Goal: Task Accomplishment & Management: Manage account settings

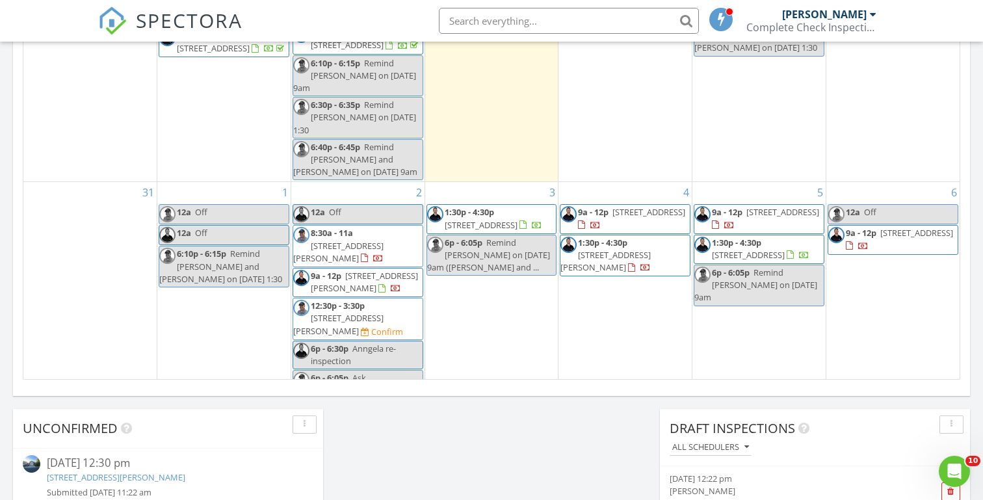
scroll to position [832, 0]
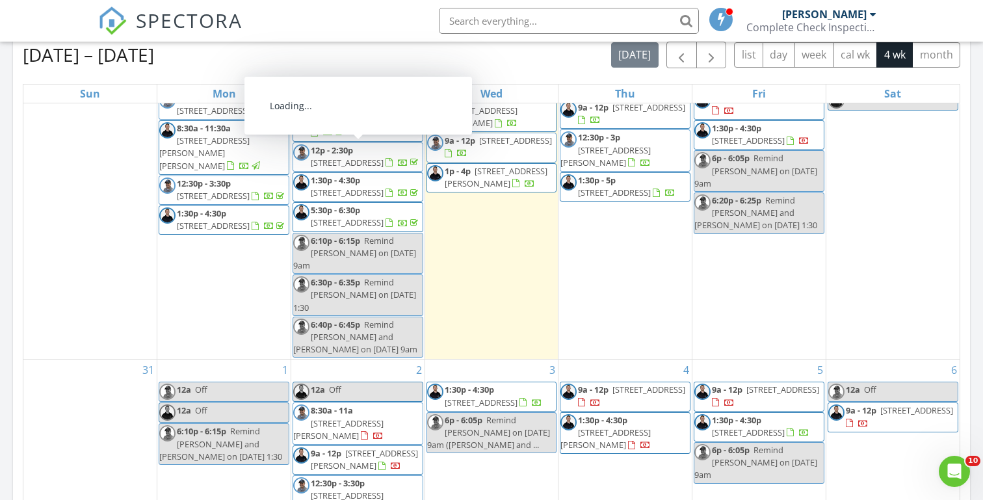
scroll to position [179, 0]
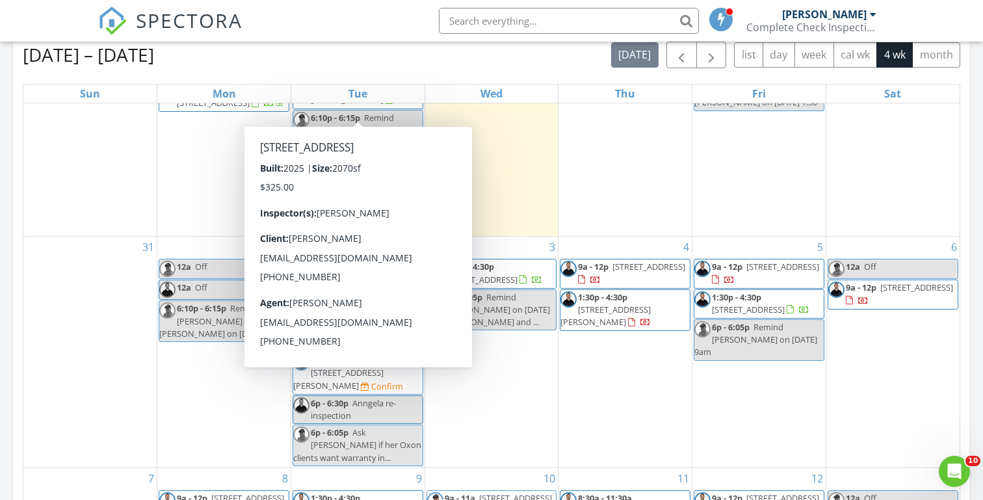
click at [3, 277] on div "Today Michael Hasson 12:00 am Off Michael Hasson 9:00 am 4557 W Sierra Madre Dr…" at bounding box center [491, 180] width 983 height 1183
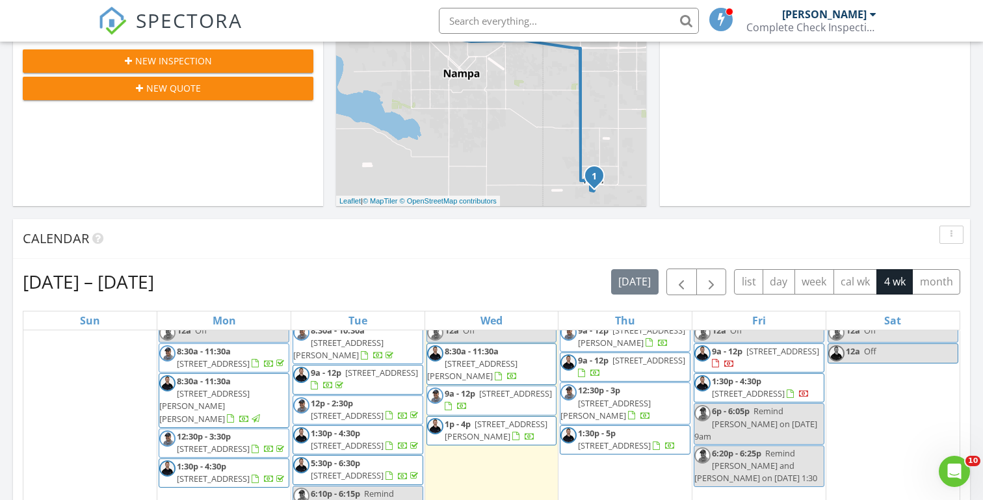
scroll to position [24, 0]
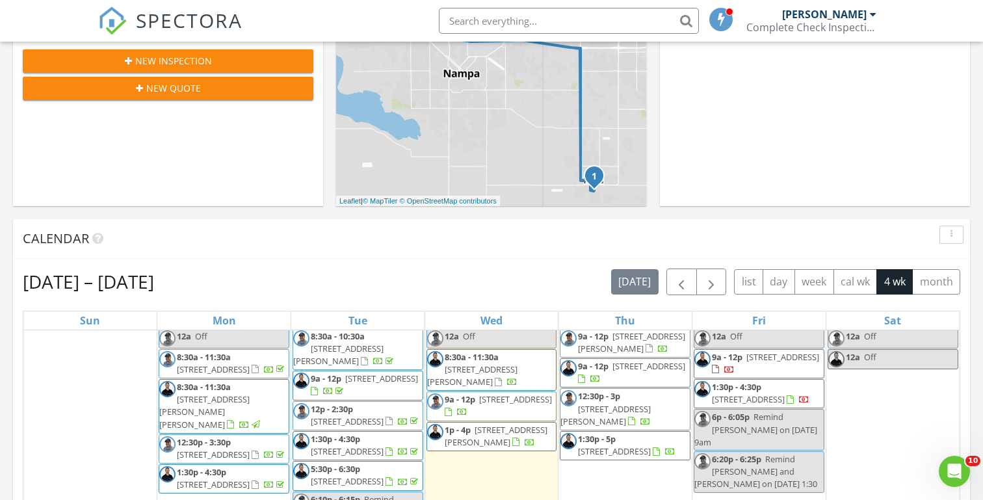
click at [330, 214] on div "[DATE] [PERSON_NAME] 12:00 am Off [PERSON_NAME] 9:00 am [STREET_ADDRESS] [PERSO…" at bounding box center [491, 407] width 983 height 1183
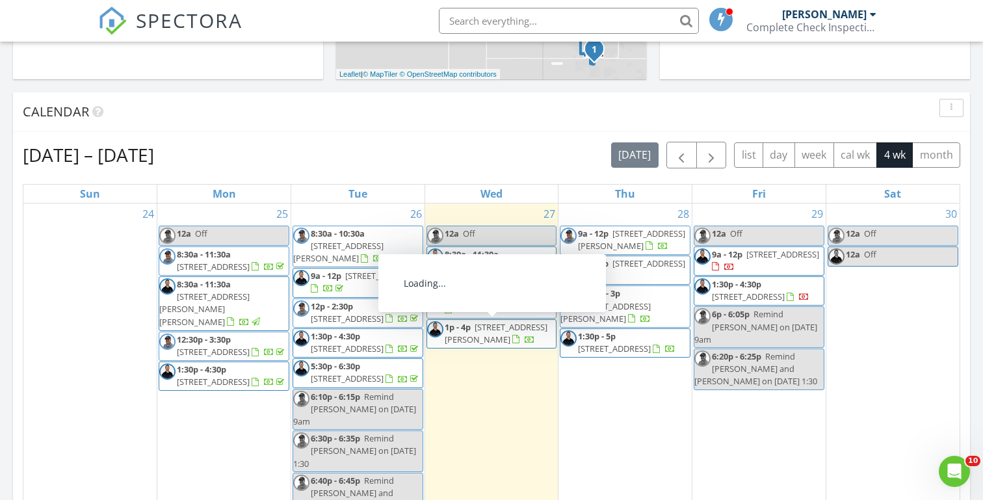
scroll to position [455, 0]
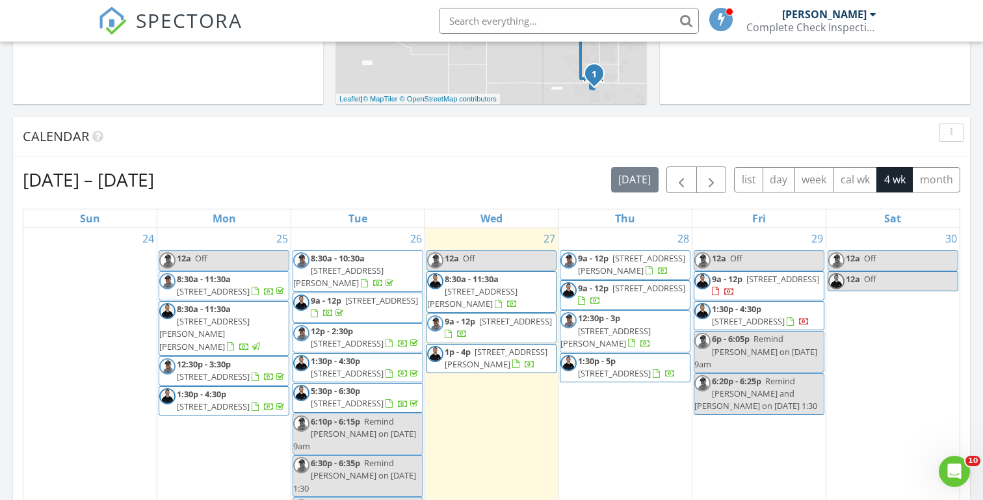
click at [328, 112] on div "[DATE] [PERSON_NAME] 12:00 am Off [PERSON_NAME] 9:00 am [STREET_ADDRESS] [PERSO…" at bounding box center [491, 305] width 983 height 1183
click at [461, 284] on span "8:30a - 11:30a" at bounding box center [472, 279] width 54 height 12
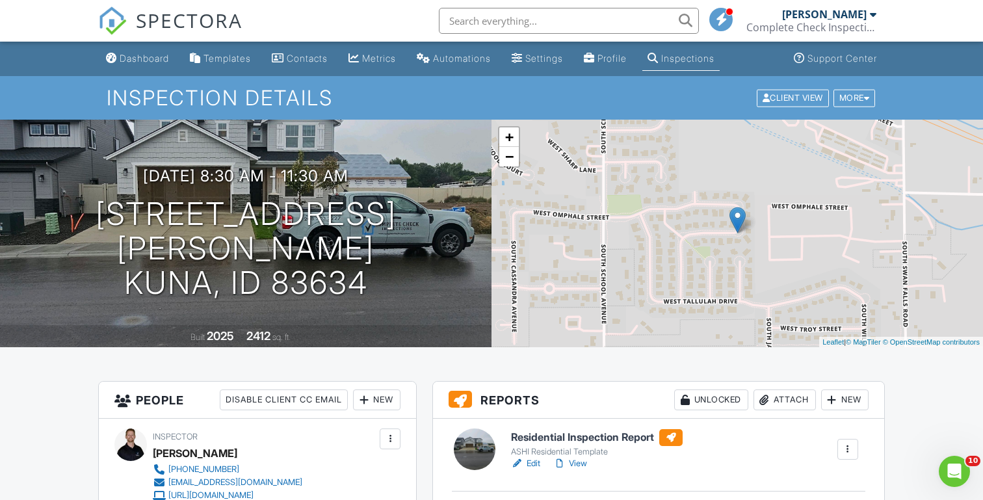
scroll to position [21, 0]
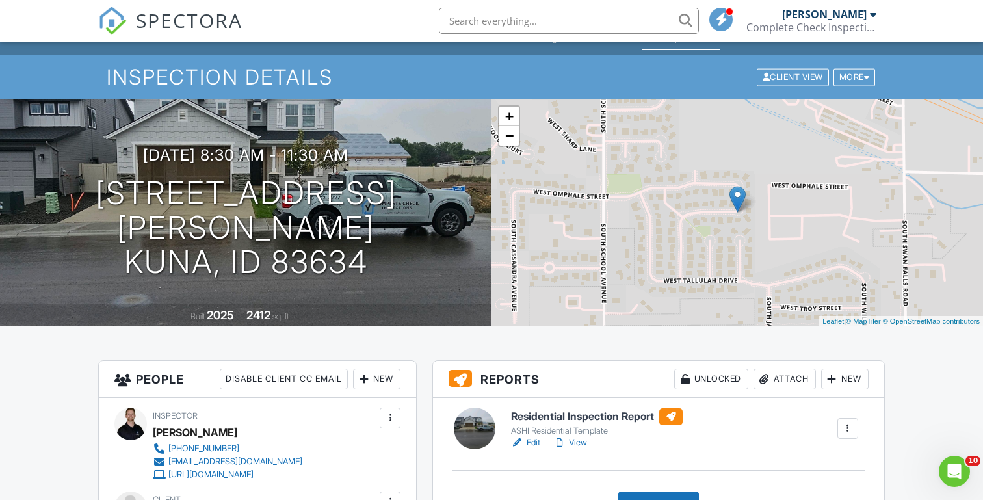
click at [533, 441] on link "Edit" at bounding box center [525, 442] width 29 height 13
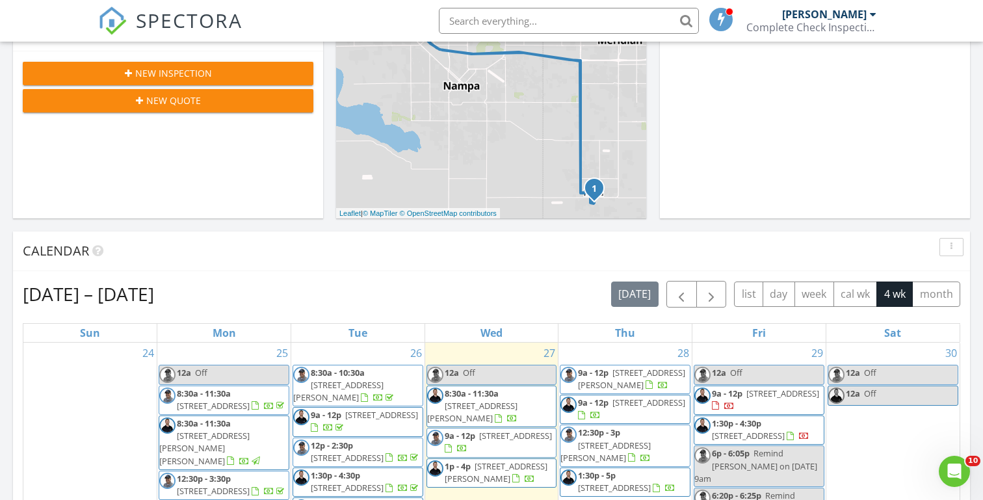
scroll to position [372, 0]
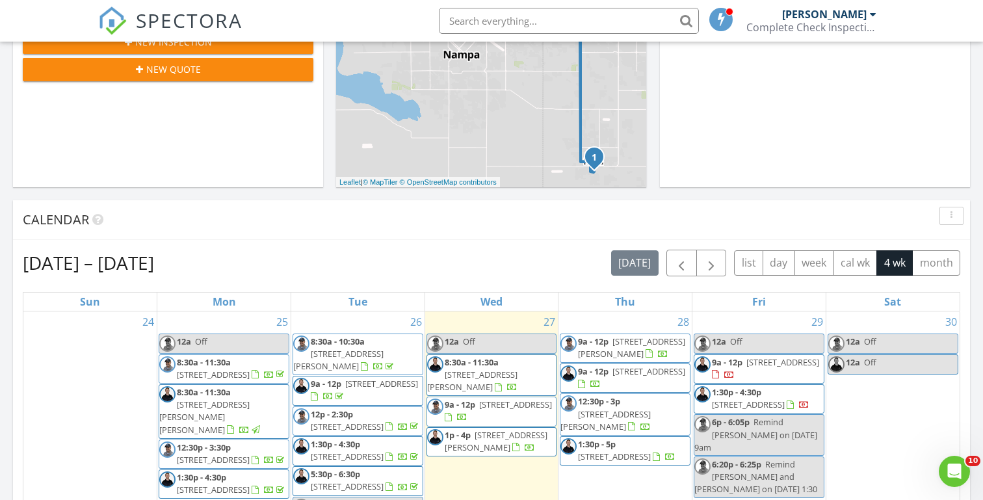
click at [329, 196] on div "[DATE] [PERSON_NAME] 12:00 am Off [PERSON_NAME] 9:00 am [STREET_ADDRESS] [PERSO…" at bounding box center [491, 388] width 983 height 1183
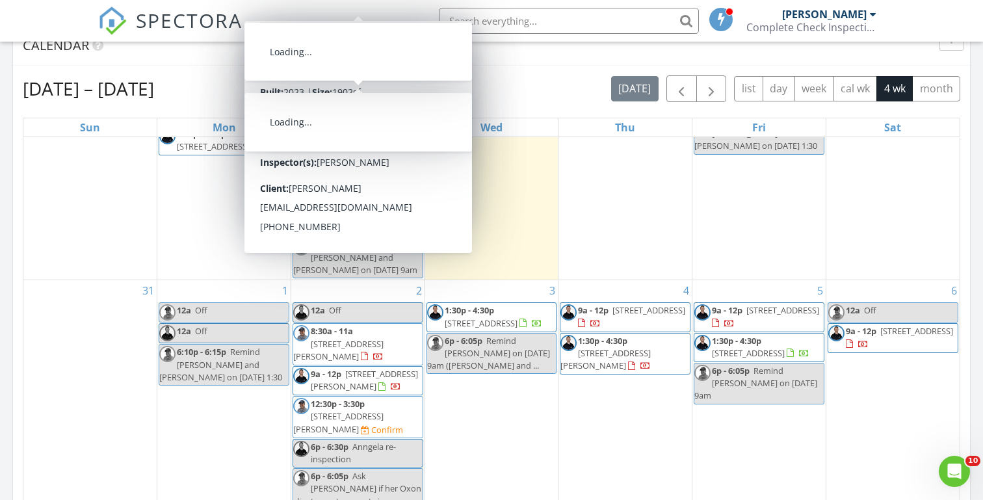
scroll to position [229, 0]
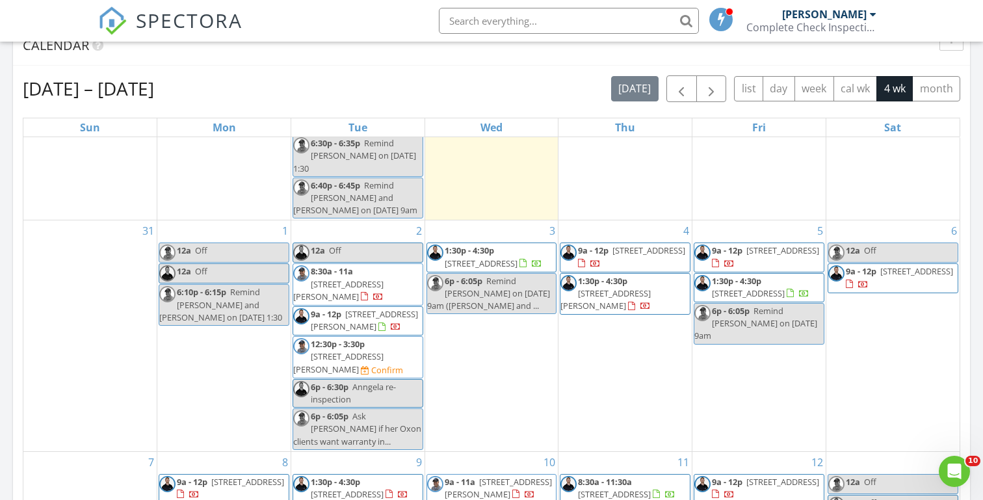
click at [4, 309] on div "[DATE] [PERSON_NAME] 12:00 am Off [PERSON_NAME] 9:00 am [STREET_ADDRESS] [PERSO…" at bounding box center [491, 214] width 983 height 1183
click at [6, 246] on div "[DATE] [PERSON_NAME] 12:00 am Off [PERSON_NAME] 9:00 am [STREET_ADDRESS] [PERSO…" at bounding box center [491, 214] width 983 height 1183
click at [7, 92] on div "Today Michael Hasson 12:00 am Off Michael Hasson 9:00 am 4557 W Sierra Madre Dr…" at bounding box center [491, 214] width 983 height 1183
click at [7, 225] on div "Today Michael Hasson 12:00 am Off Michael Hasson 9:00 am 4557 W Sierra Madre Dr…" at bounding box center [491, 214] width 983 height 1183
click at [4, 245] on div "Today Michael Hasson 12:00 am Off Michael Hasson 9:00 am 4557 W Sierra Madre Dr…" at bounding box center [491, 214] width 983 height 1183
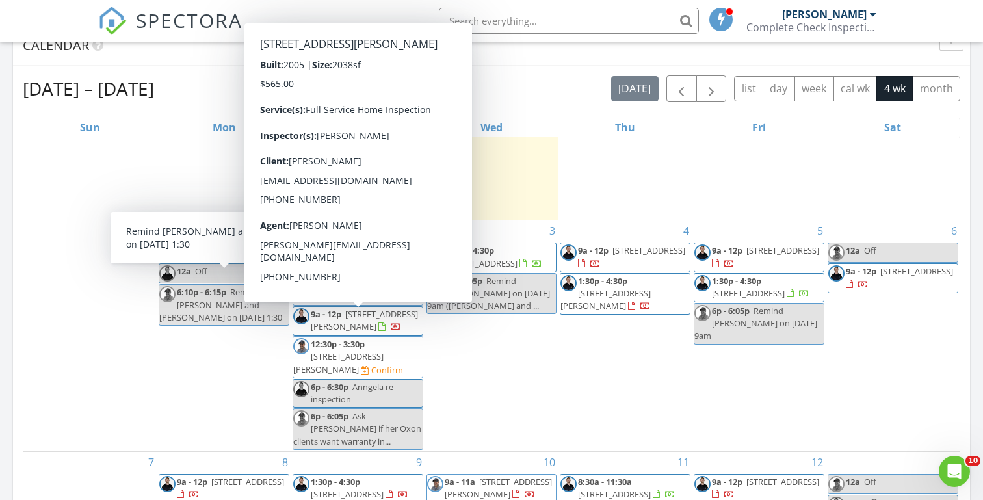
click at [353, 350] on span "335 E Willow Creek Dr, Middleton 83644" at bounding box center [338, 362] width 90 height 24
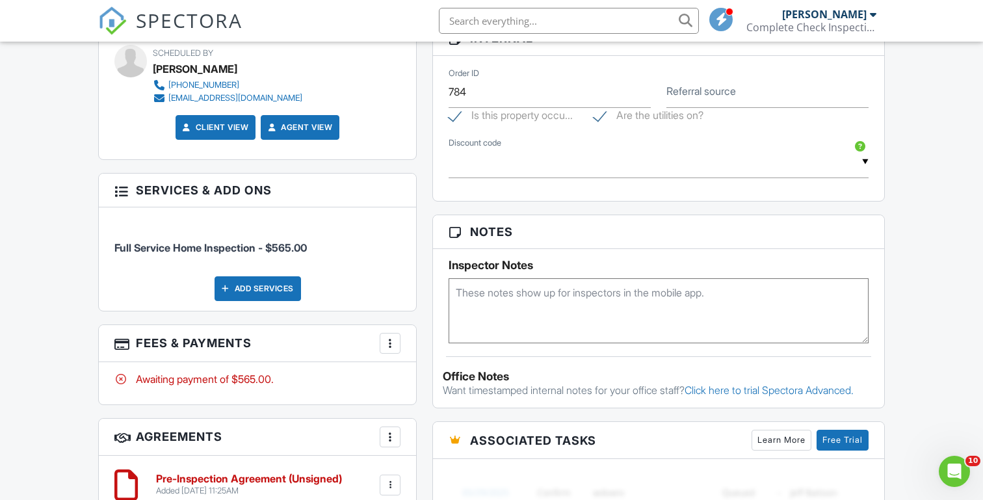
scroll to position [765, 0]
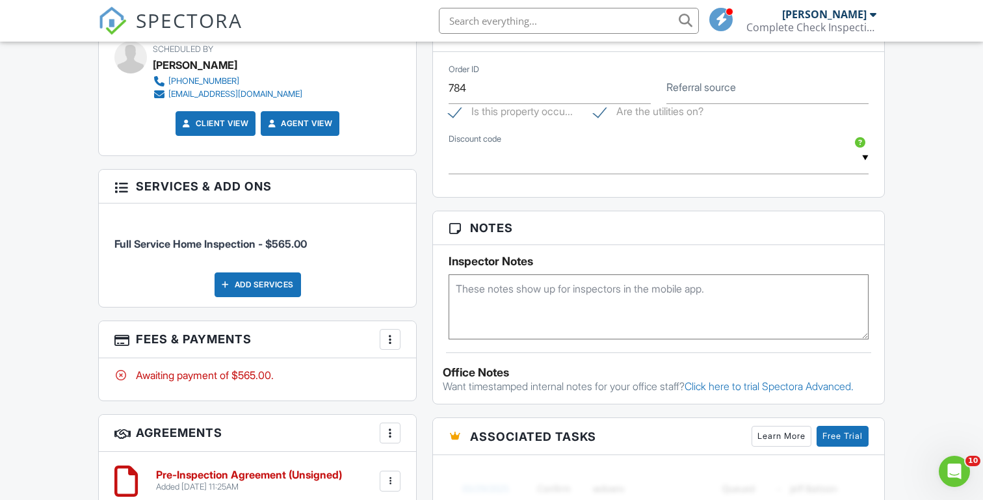
click at [502, 302] on textarea at bounding box center [659, 306] width 420 height 65
click at [457, 294] on textarea "Call when done" at bounding box center [659, 306] width 420 height 65
click at [454, 296] on textarea "No radon No sprinklers Call when done" at bounding box center [659, 306] width 420 height 65
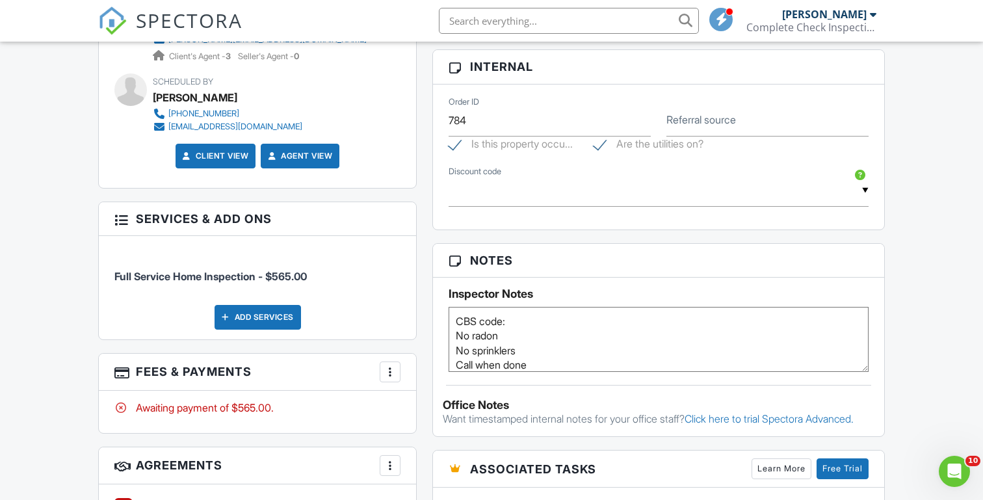
scroll to position [702, 0]
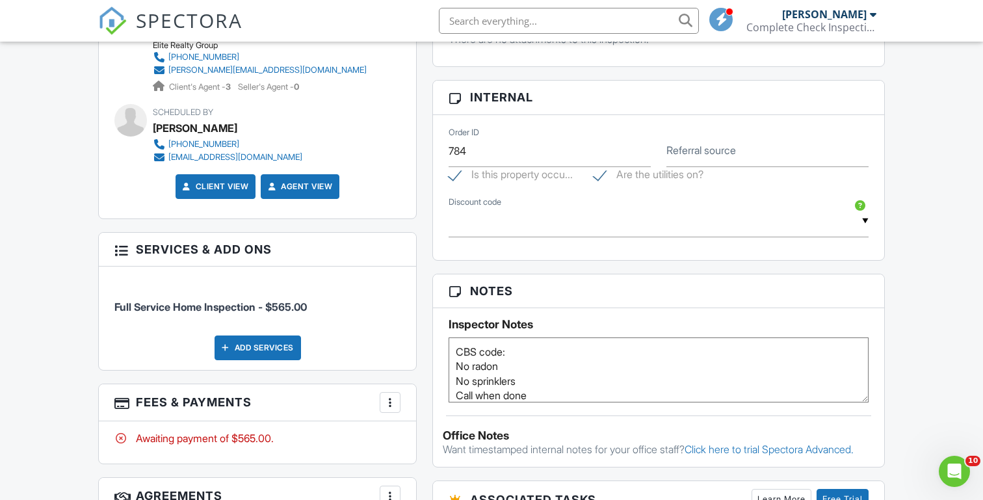
type textarea "CBS code: No radon No sprinklers Call when done"
click at [473, 153] on input "784" at bounding box center [550, 151] width 202 height 32
type input "7"
click at [736, 153] on label "Referral source" at bounding box center [701, 150] width 70 height 14
click at [740, 153] on input "Referral source" at bounding box center [767, 151] width 202 height 32
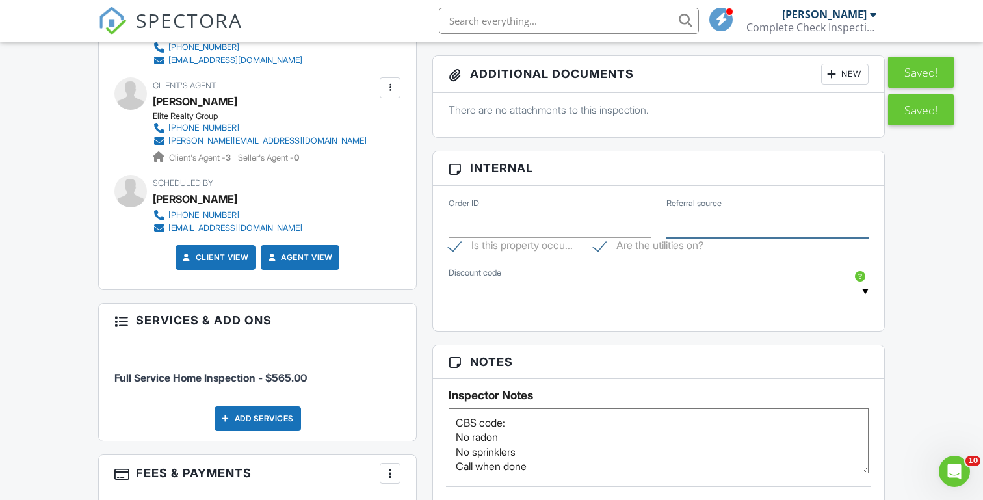
scroll to position [627, 0]
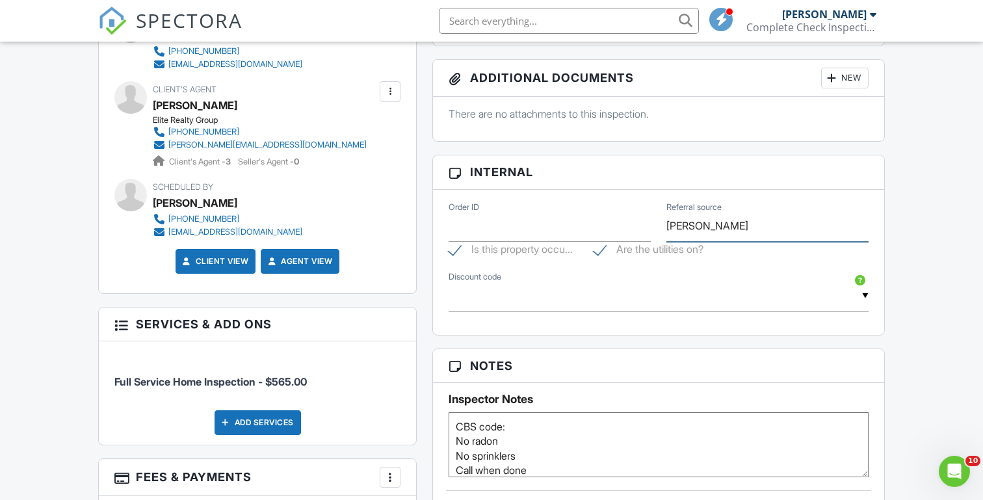
type input "[PERSON_NAME]"
click at [92, 220] on div "People Disable Client CC Email New Inspector Client Listing Agent Add Another P…" at bounding box center [257, 327] width 334 height 895
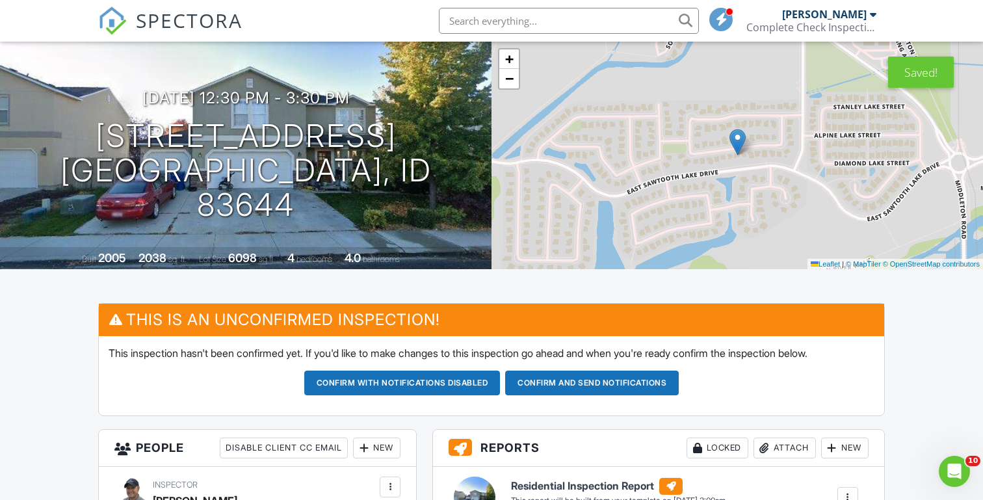
scroll to position [68, 0]
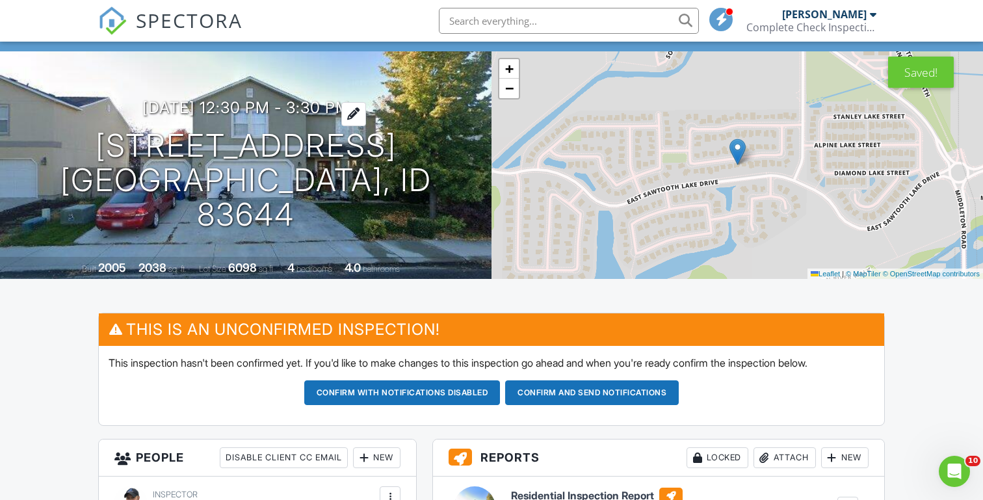
click at [247, 116] on h3 "09/02/2025 12:30 pm - 3:30 pm" at bounding box center [245, 108] width 207 height 18
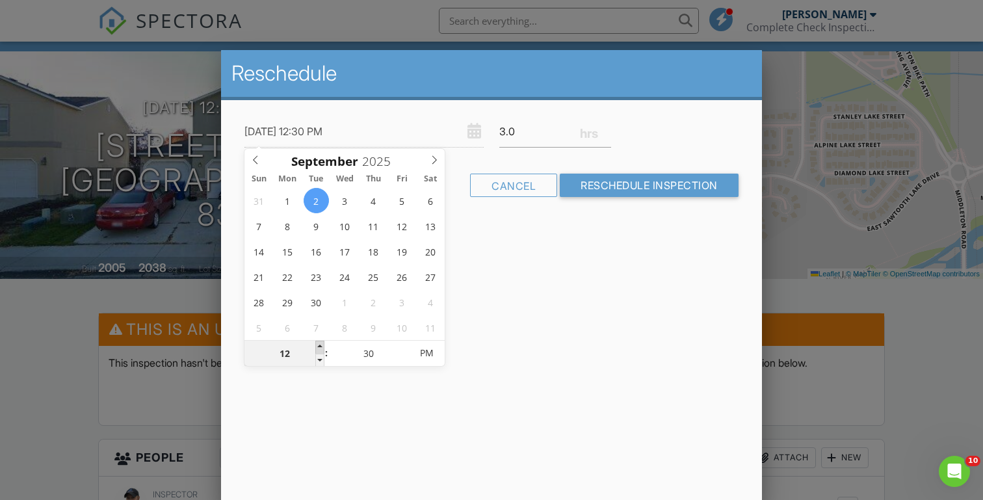
type input "[DATE] 1:30 PM"
type input "01"
click at [324, 347] on span at bounding box center [319, 347] width 9 height 13
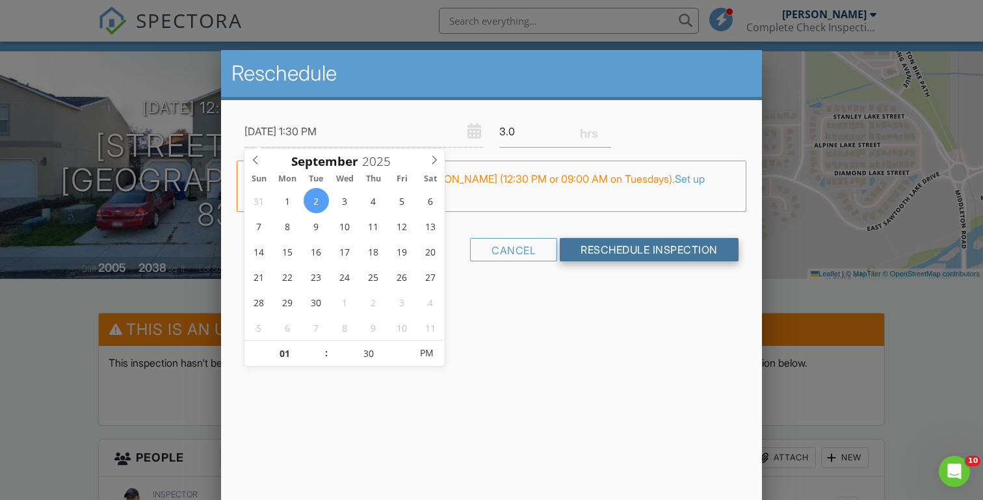
click at [622, 248] on input "Reschedule Inspection" at bounding box center [649, 249] width 179 height 23
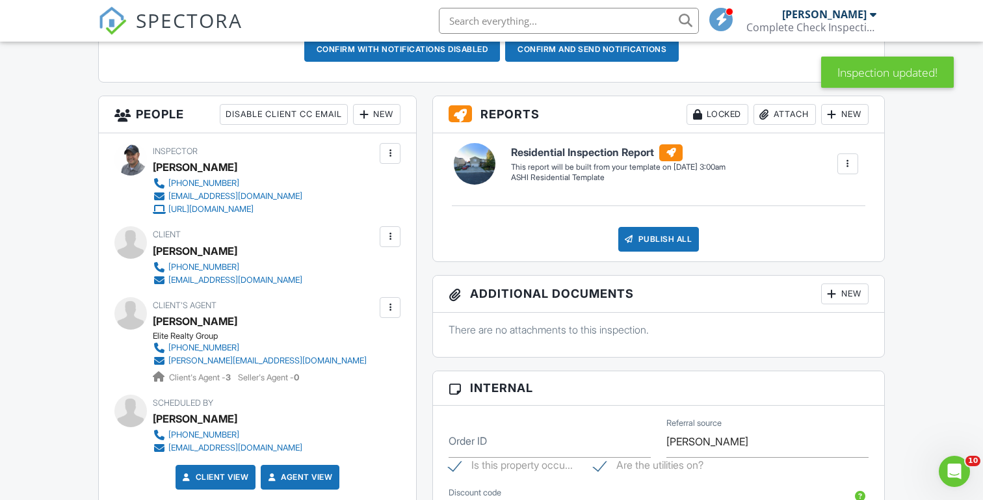
click at [370, 109] on div "New" at bounding box center [376, 114] width 47 height 21
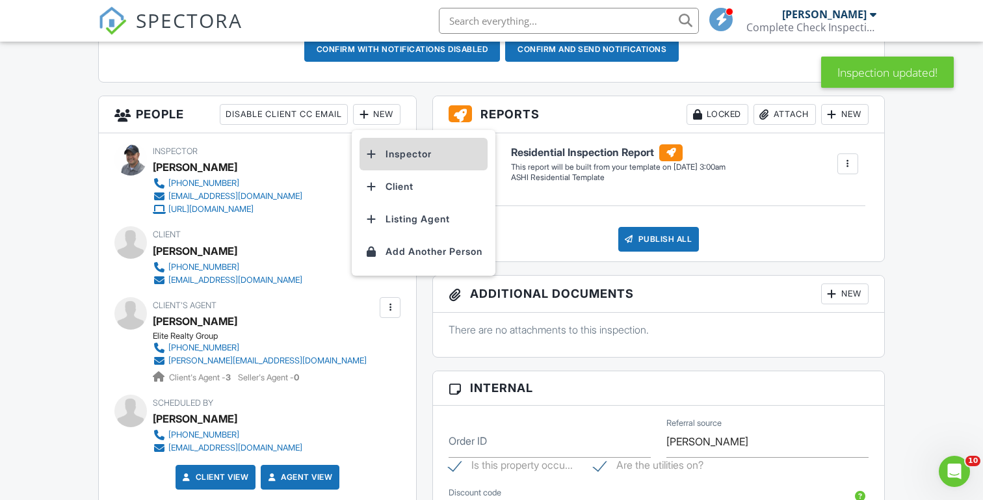
click at [394, 146] on li "Inspector" at bounding box center [424, 154] width 128 height 33
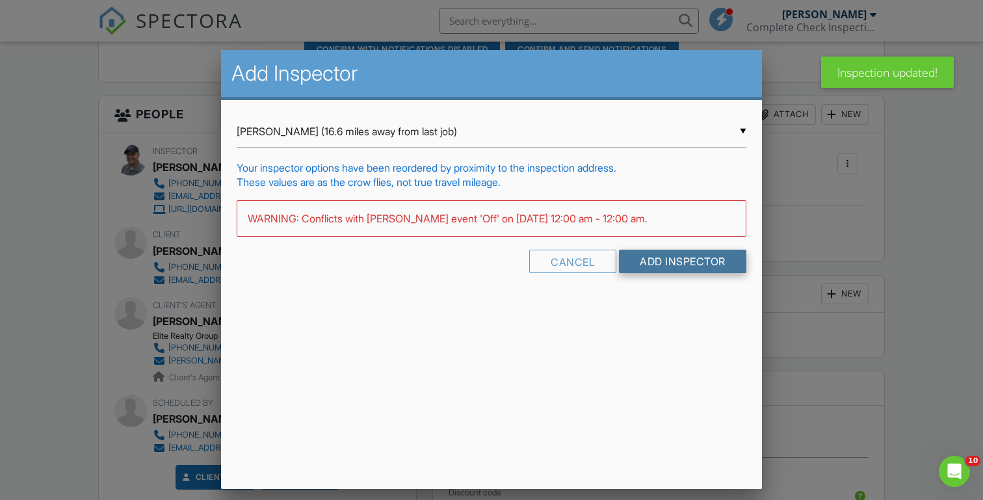
click at [674, 260] on input "Add Inspector" at bounding box center [682, 261] width 127 height 23
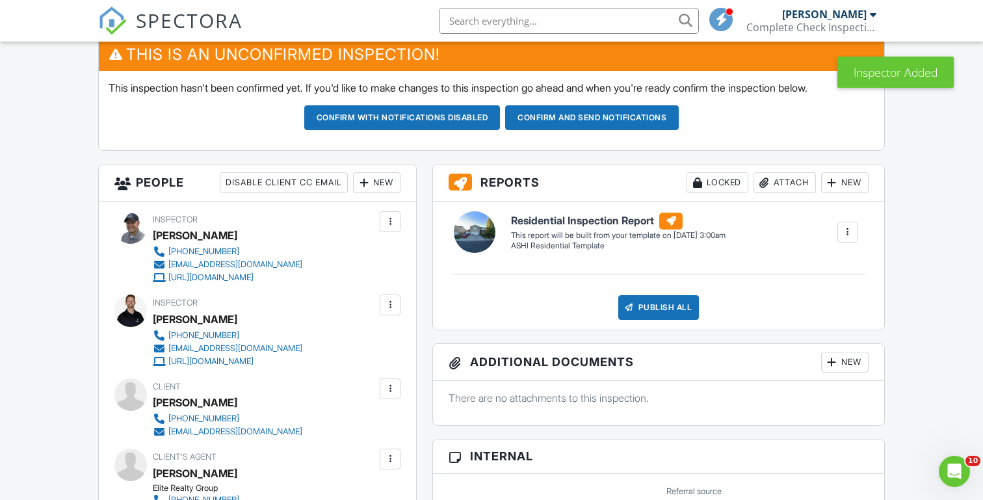
click at [391, 222] on div at bounding box center [390, 221] width 13 height 13
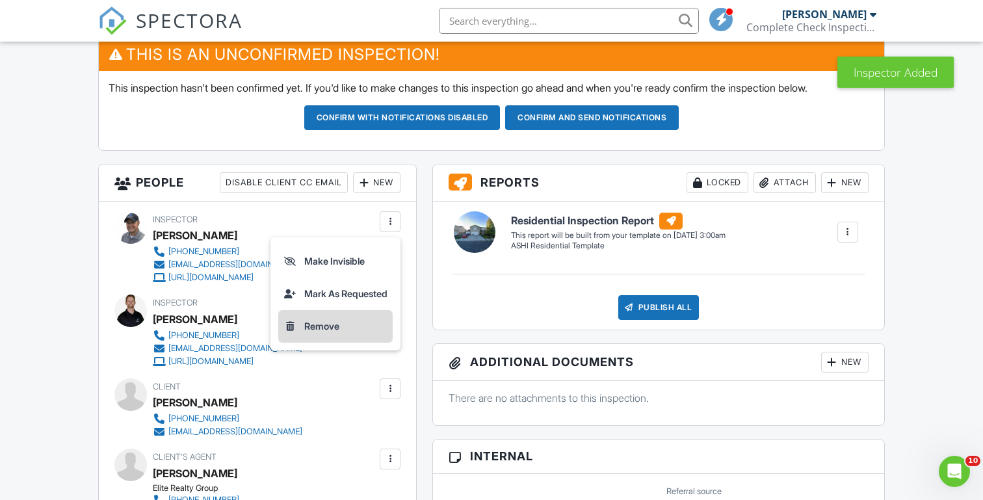
click at [325, 325] on li "Remove" at bounding box center [335, 326] width 114 height 33
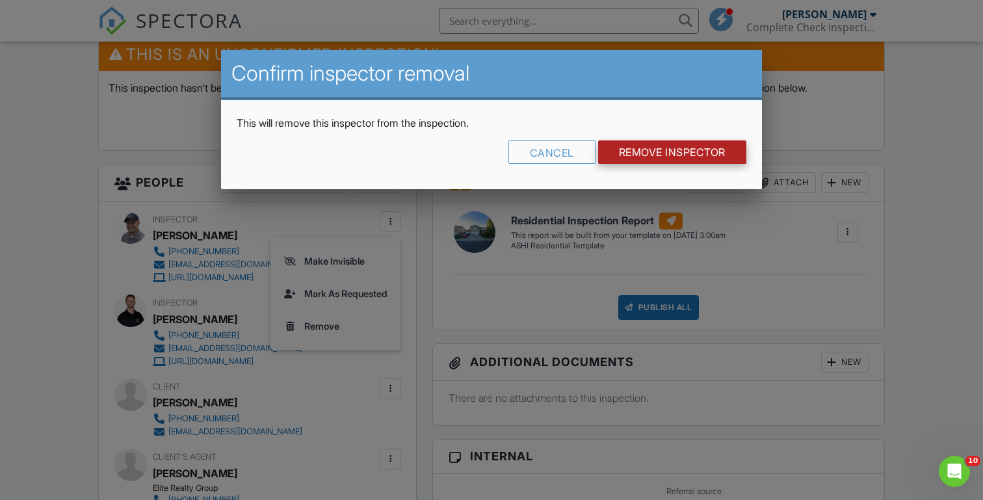
click at [660, 152] on input "Remove Inspector" at bounding box center [672, 151] width 148 height 23
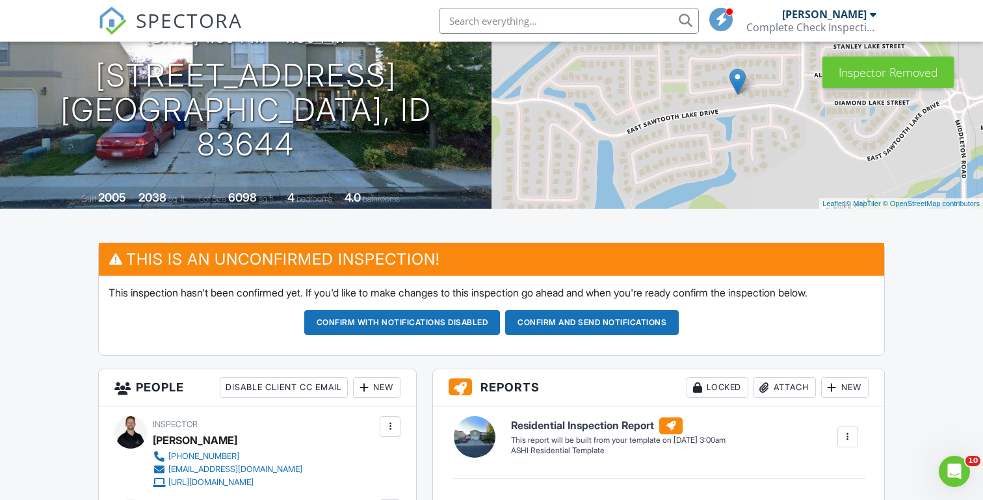
click at [501, 321] on button "Confirm and send notifications" at bounding box center [402, 322] width 196 height 25
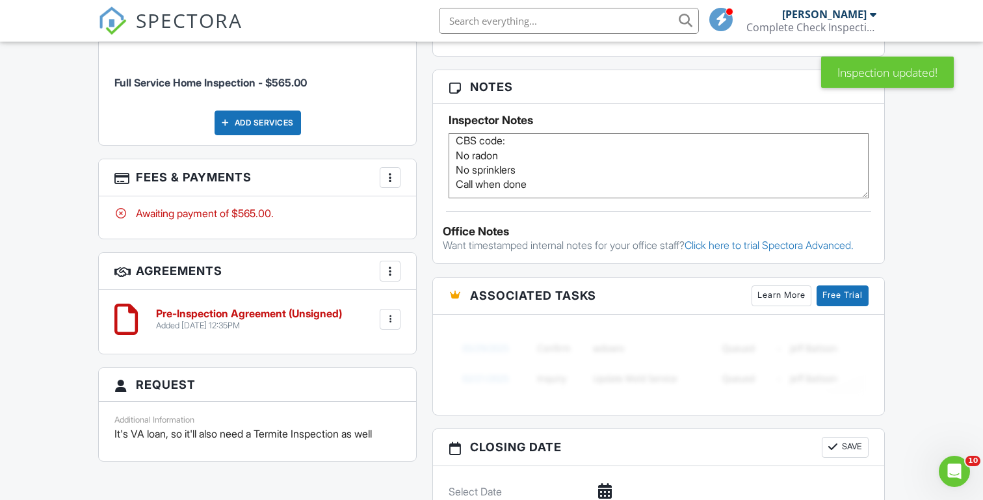
scroll to position [7, 0]
click at [40, 204] on div "Dashboard Templates Contacts Metrics Automations Settings Profile Inspections S…" at bounding box center [491, 120] width 983 height 1759
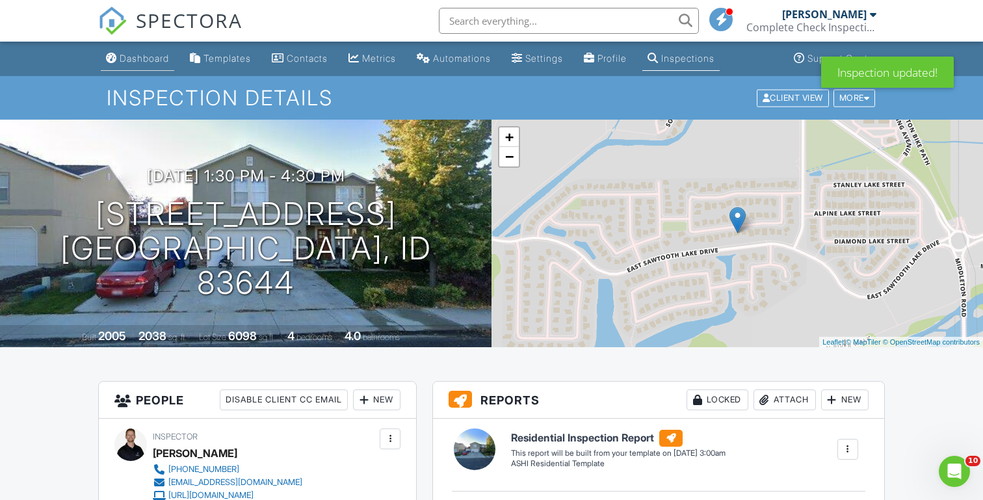
scroll to position [0, 0]
click at [140, 57] on div "Dashboard" at bounding box center [144, 58] width 49 height 11
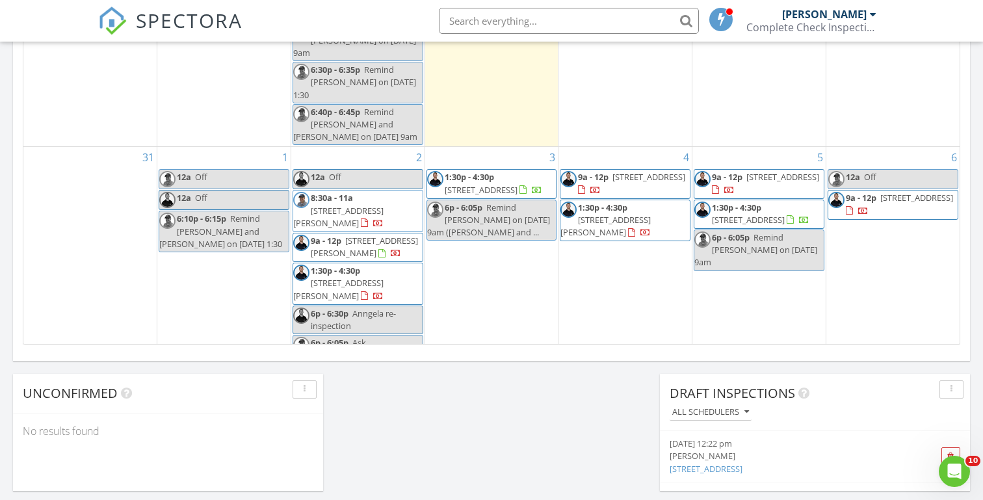
scroll to position [858, 0]
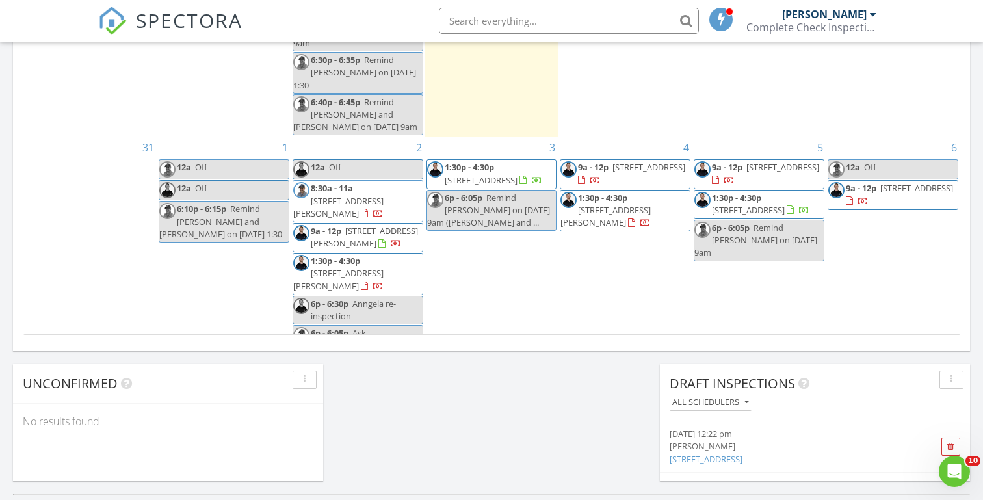
click at [360, 159] on link "12a Off" at bounding box center [358, 169] width 131 height 20
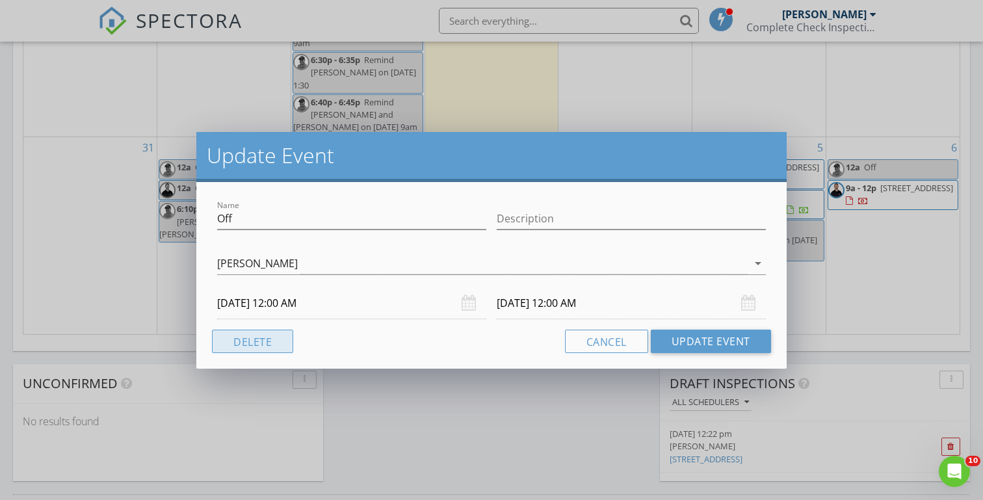
click at [247, 337] on button "Delete" at bounding box center [252, 341] width 81 height 23
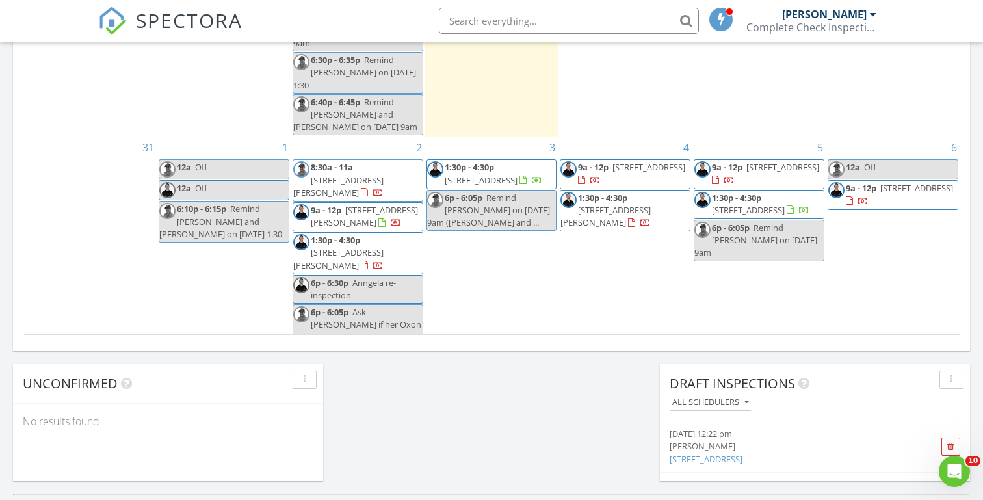
click at [337, 137] on div "2 8:30a - 11a 4315 E Cleary Ct, Meridian 83642 9a - 12p 4690 S Hennessy Ave, Me…" at bounding box center [357, 241] width 133 height 209
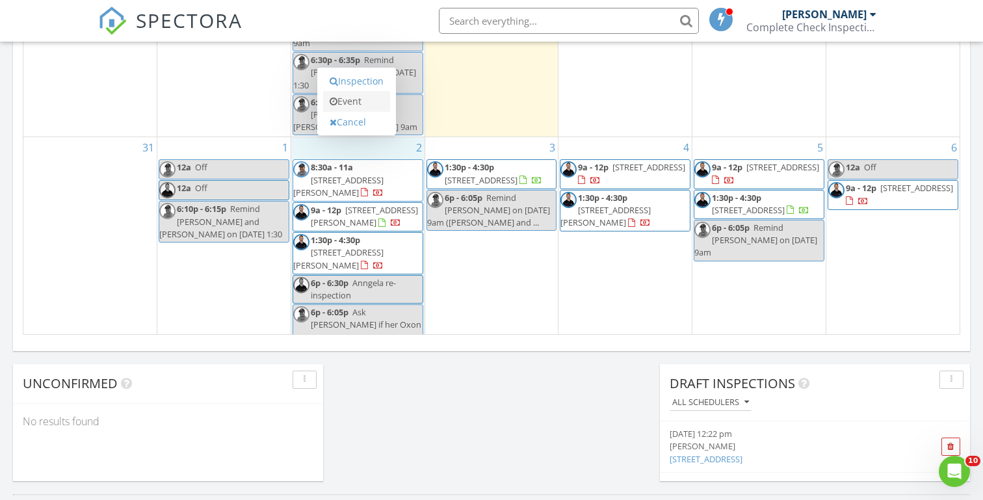
click at [349, 109] on link "Event" at bounding box center [356, 101] width 67 height 21
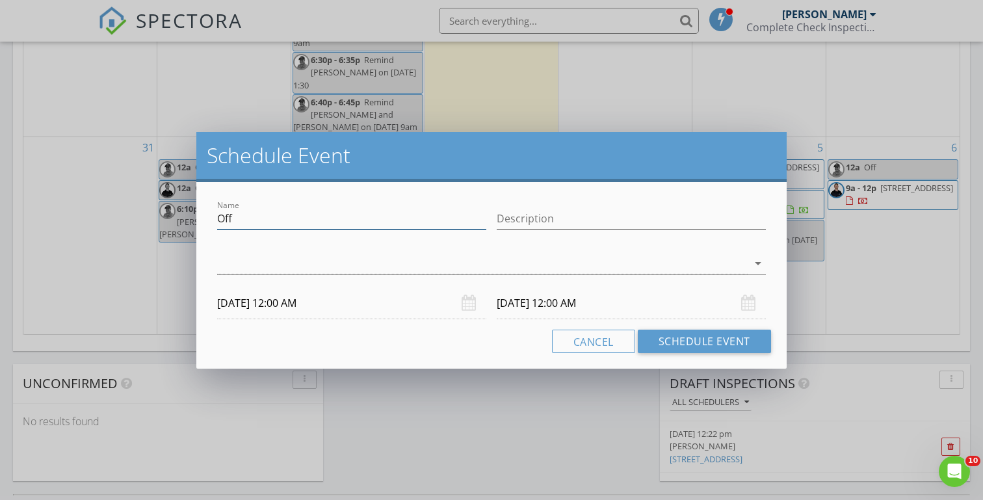
click at [249, 220] on input "Off" at bounding box center [351, 218] width 269 height 21
type input "O"
type input "Dominika Seliger"
click at [253, 263] on div at bounding box center [482, 263] width 530 height 21
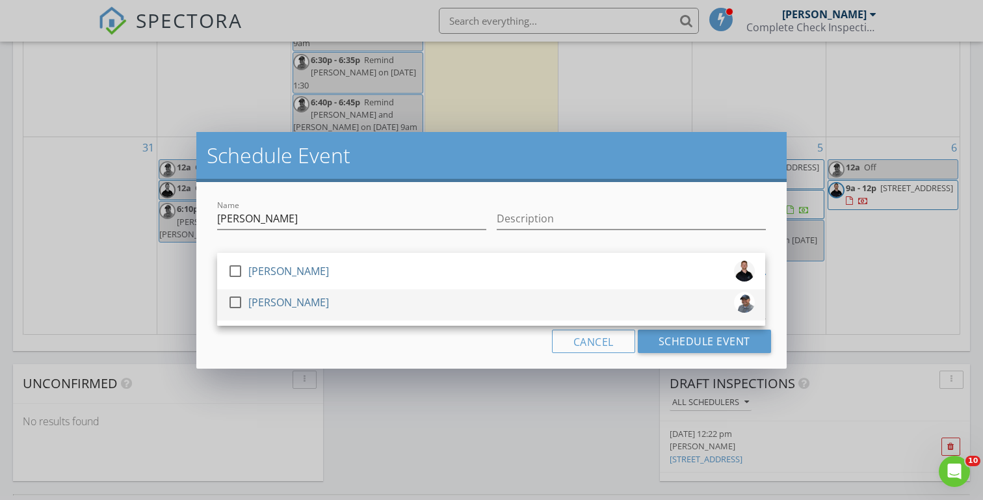
click at [234, 302] on div at bounding box center [235, 302] width 22 height 22
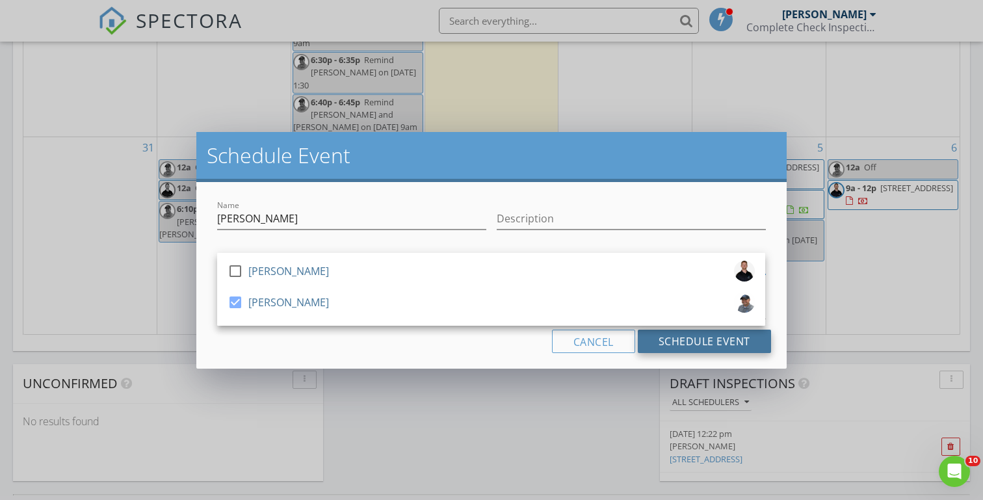
click at [679, 343] on button "Schedule Event" at bounding box center [704, 341] width 133 height 23
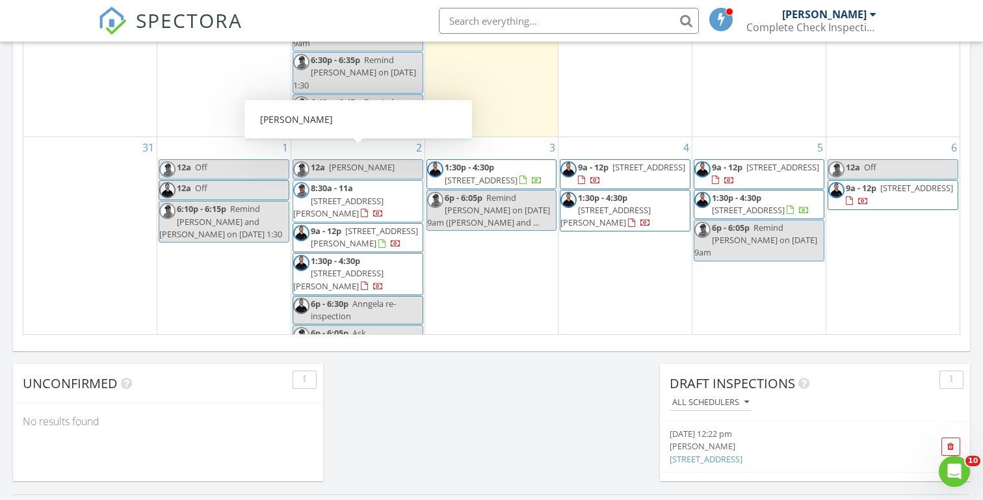
click at [366, 161] on span "Dominika Seliger" at bounding box center [362, 167] width 66 height 12
select select "8"
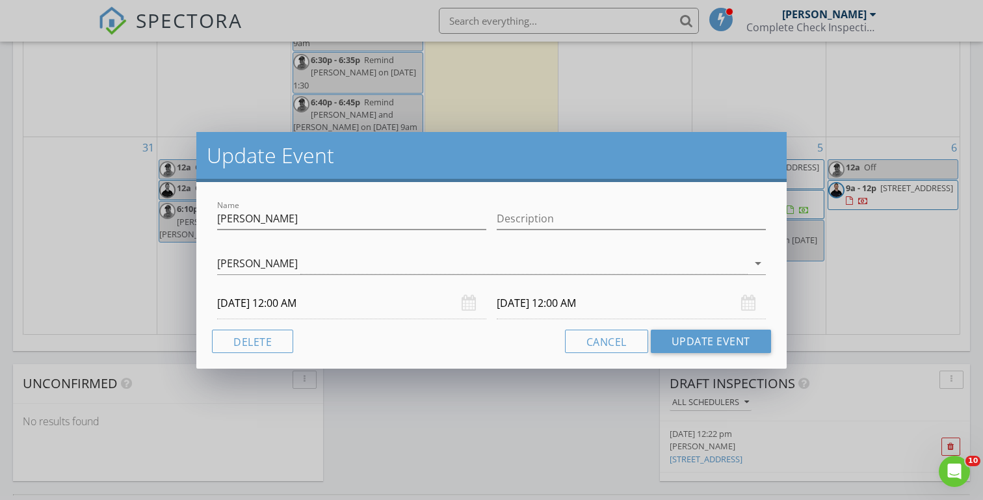
click at [283, 305] on input "09/02/2025 12:00 AM" at bounding box center [351, 303] width 269 height 32
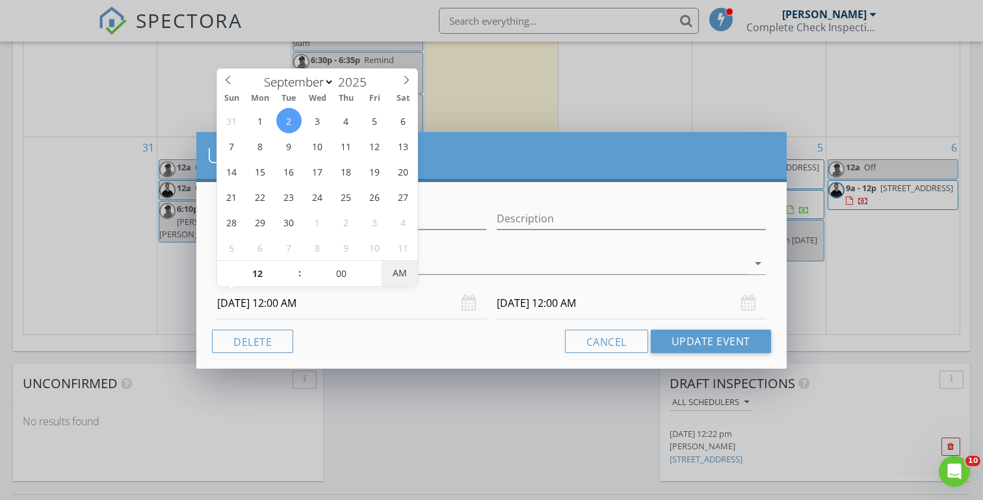
type input "09/02/2025 12:00 PM"
click at [547, 302] on input "09/03/2025 12:00 PM" at bounding box center [631, 303] width 269 height 32
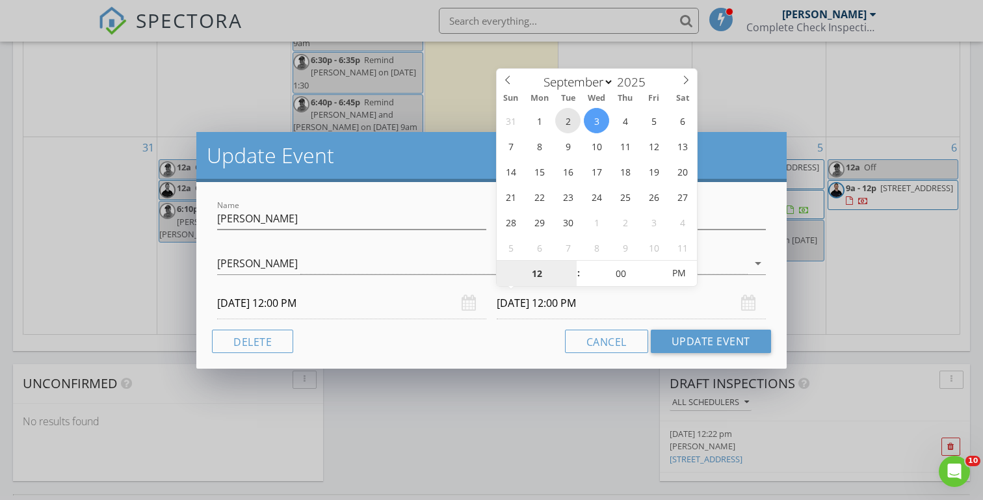
type input "09/02/2025 12:00 PM"
type input "01"
type input "09/02/2025 1:00 PM"
click at [572, 263] on span at bounding box center [572, 267] width 9 height 13
type input "02"
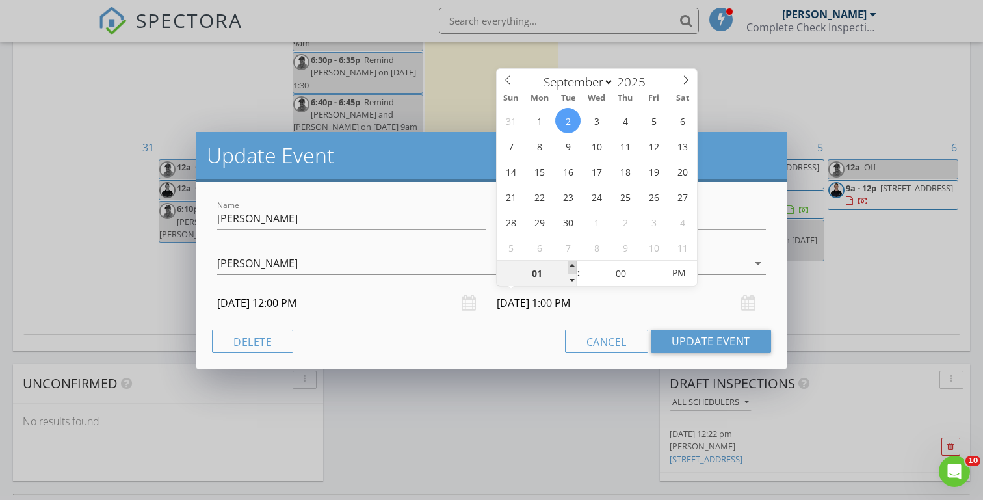
type input "09/02/2025 2:00 PM"
click at [572, 263] on span at bounding box center [572, 267] width 9 height 13
type input "03"
type input "09/02/2025 3:00 PM"
click at [572, 263] on span at bounding box center [572, 267] width 9 height 13
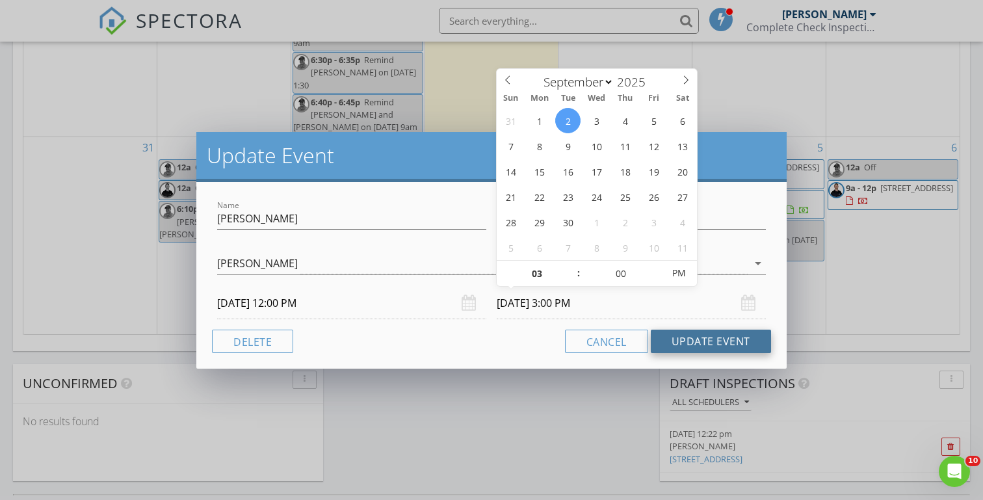
click at [688, 339] on button "Update Event" at bounding box center [711, 341] width 120 height 23
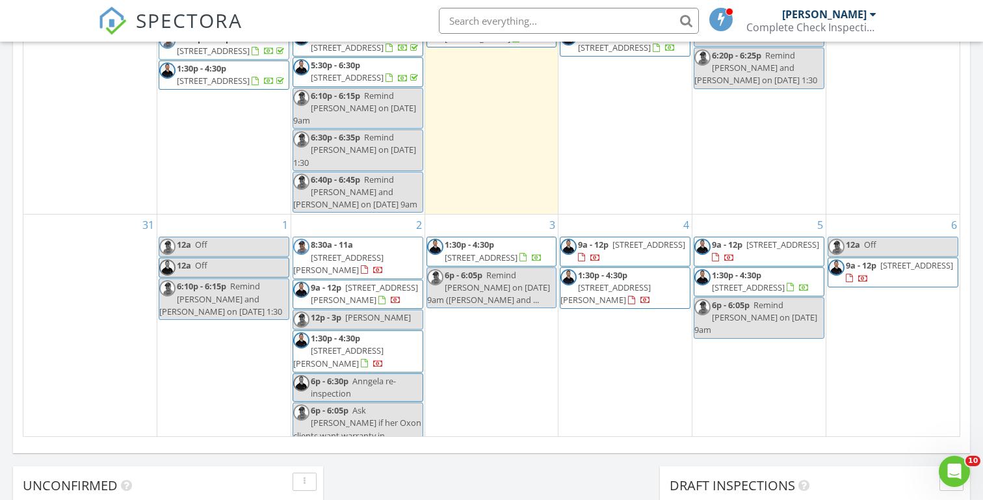
scroll to position [710, 0]
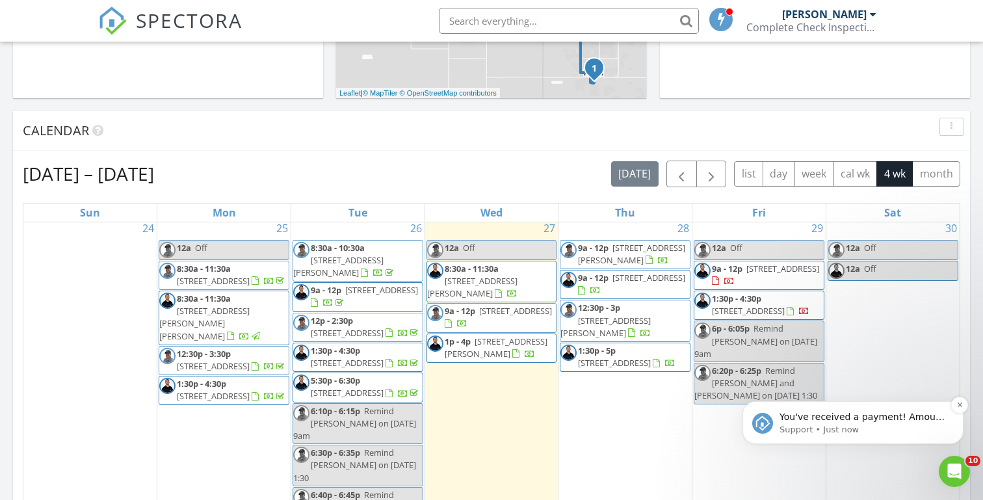
click at [799, 417] on p "You've received a payment! Amount $565.00 Fee $15.84 Net $549.16 Transaction # …" at bounding box center [864, 417] width 168 height 13
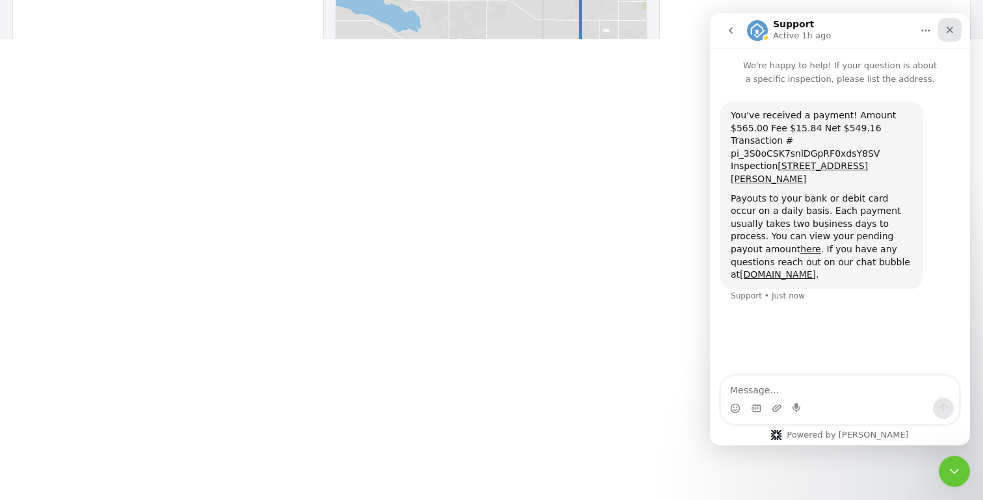
click at [949, 34] on icon "Close" at bounding box center [950, 30] width 10 height 10
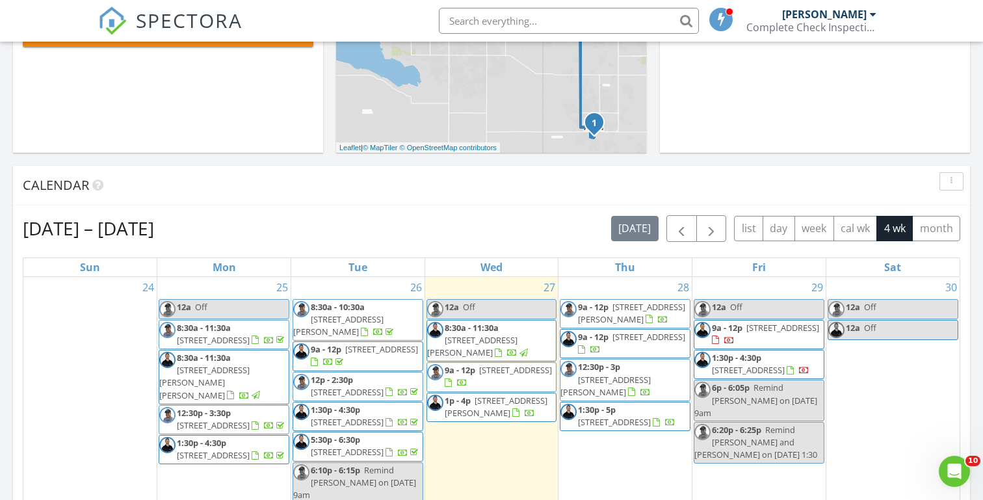
scroll to position [415, 0]
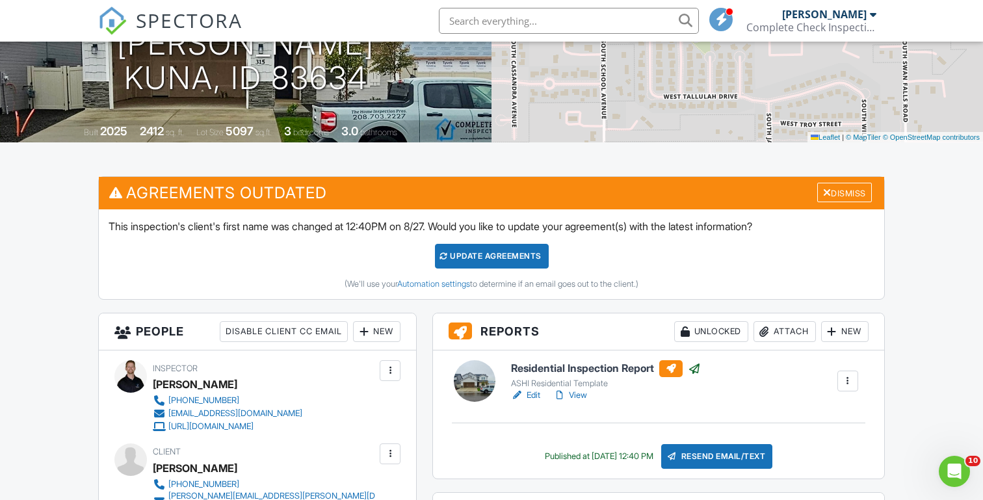
scroll to position [197, 0]
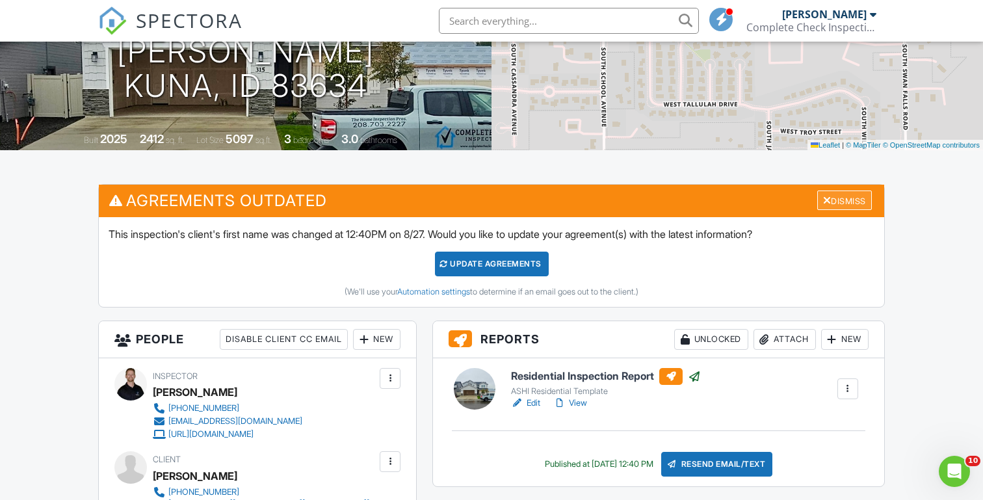
click at [836, 204] on div "Dismiss" at bounding box center [844, 201] width 55 height 20
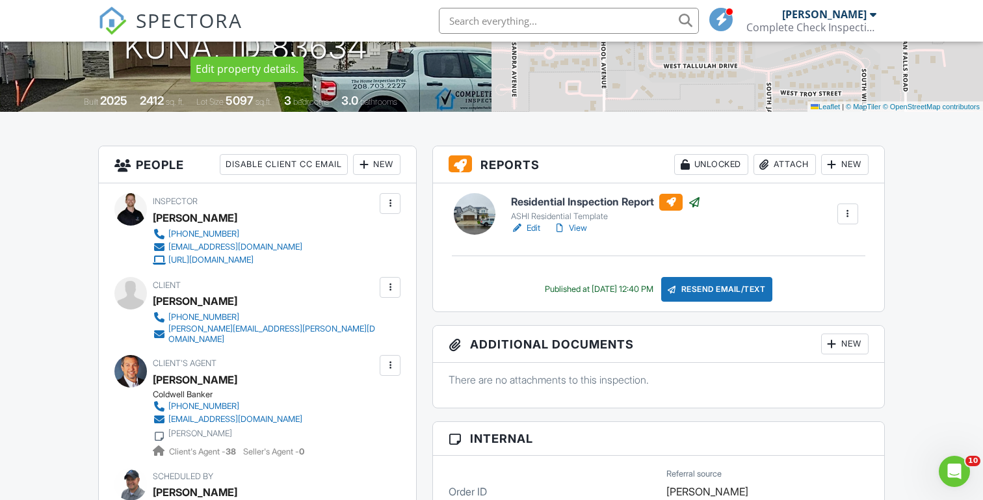
scroll to position [289, 0]
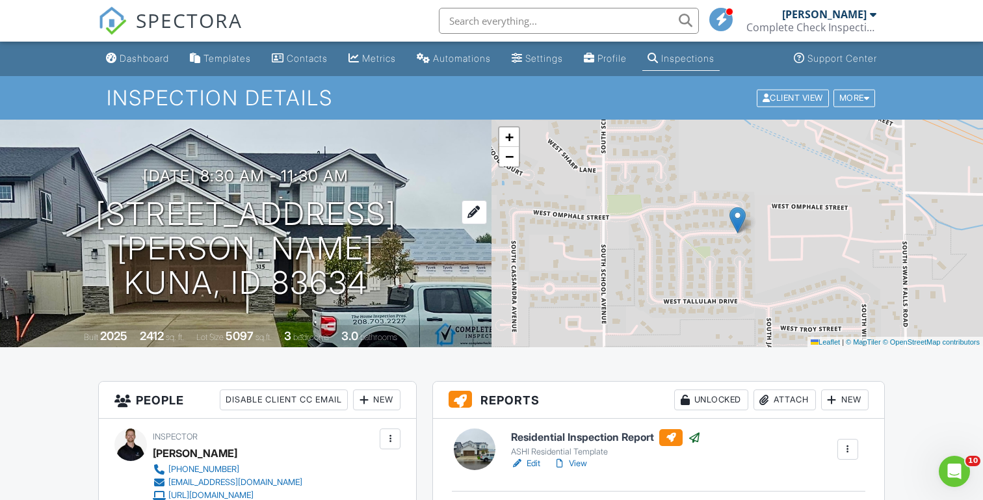
scroll to position [0, 0]
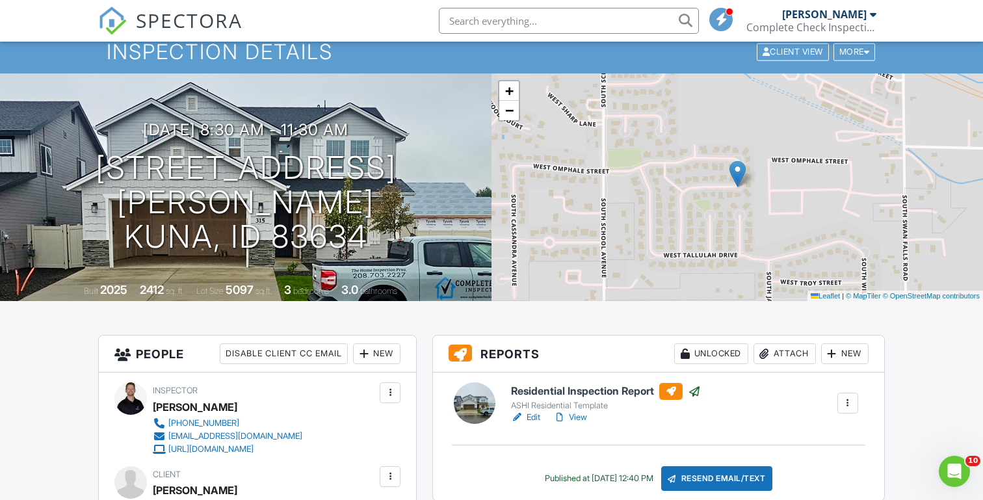
scroll to position [104, 0]
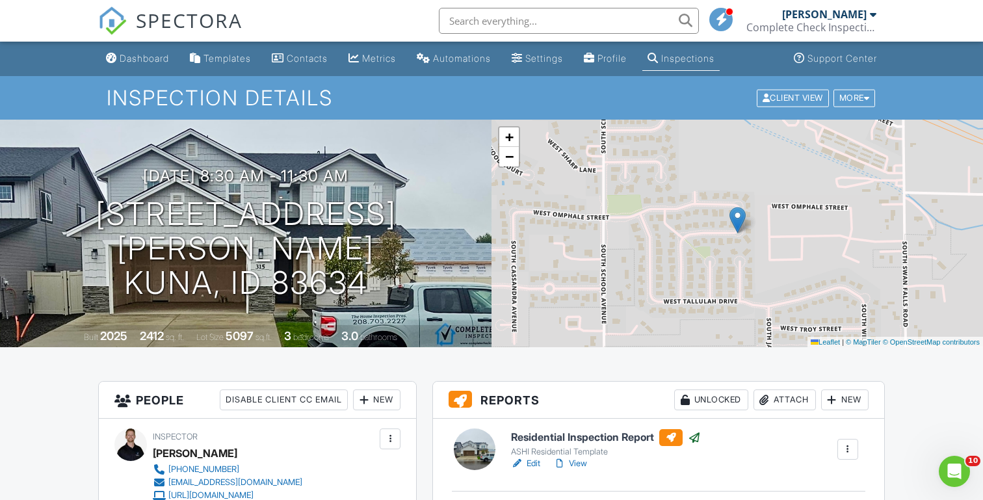
scroll to position [0, 0]
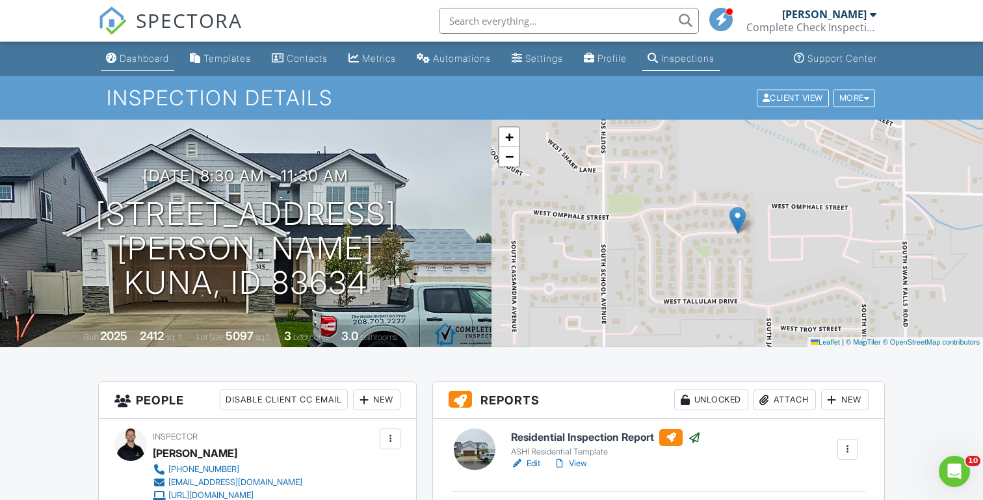
click at [137, 58] on div "Dashboard" at bounding box center [144, 58] width 49 height 11
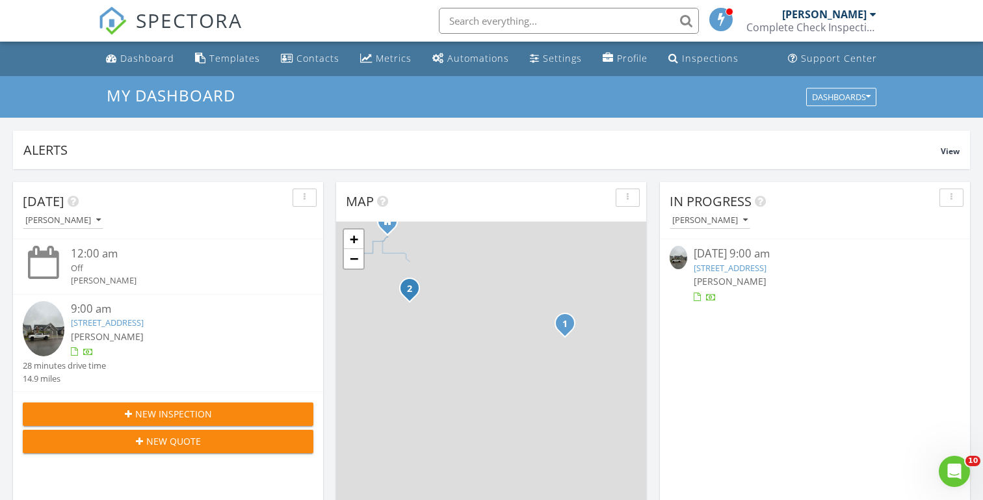
scroll to position [1184, 984]
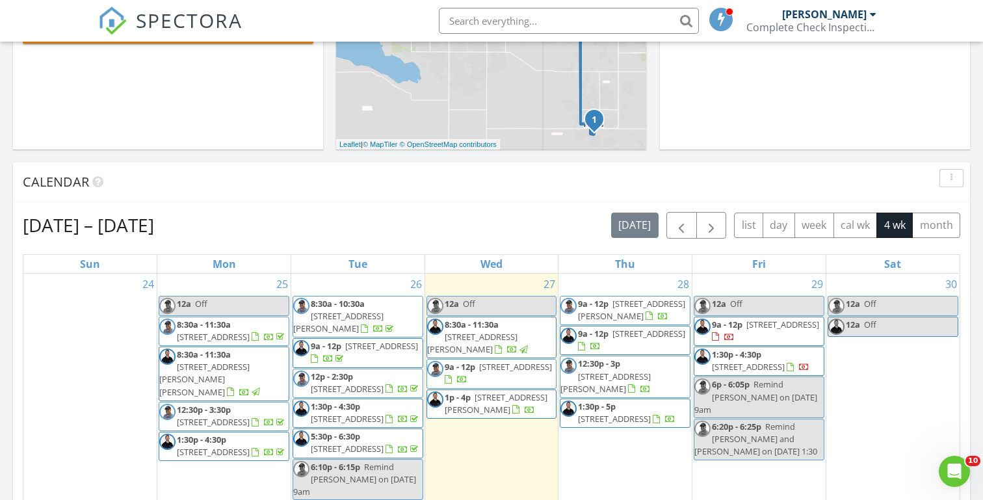
scroll to position [425, 0]
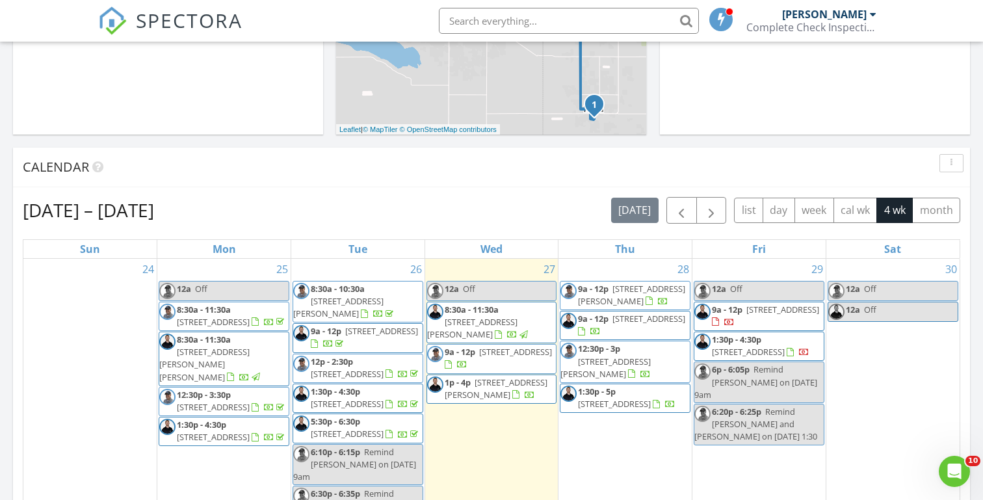
click at [330, 142] on div "[DATE] [PERSON_NAME] 12:00 am Off [PERSON_NAME] 9:00 am [STREET_ADDRESS] [PERSO…" at bounding box center [491, 335] width 983 height 1183
click at [6, 179] on div "[DATE] [PERSON_NAME] 12:00 am Off [PERSON_NAME] 9:00 am [STREET_ADDRESS] [PERSO…" at bounding box center [491, 335] width 983 height 1183
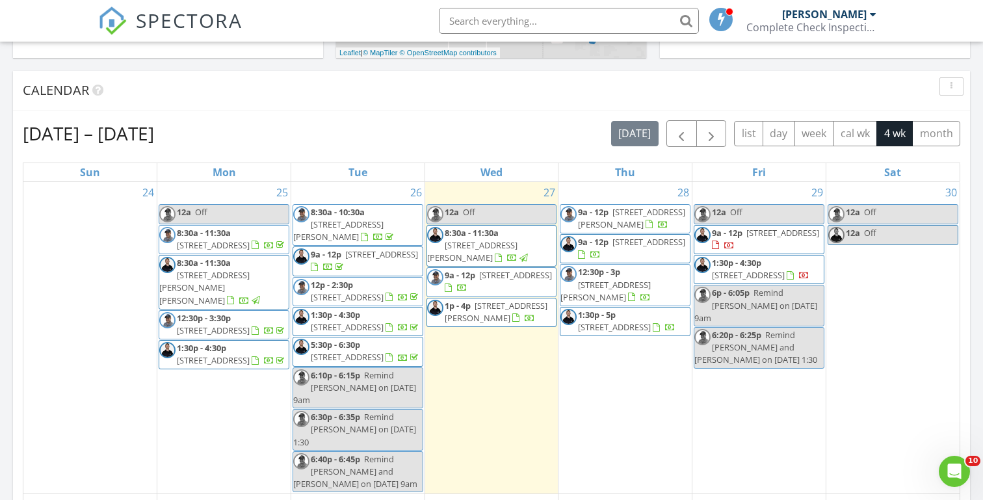
scroll to position [525, 0]
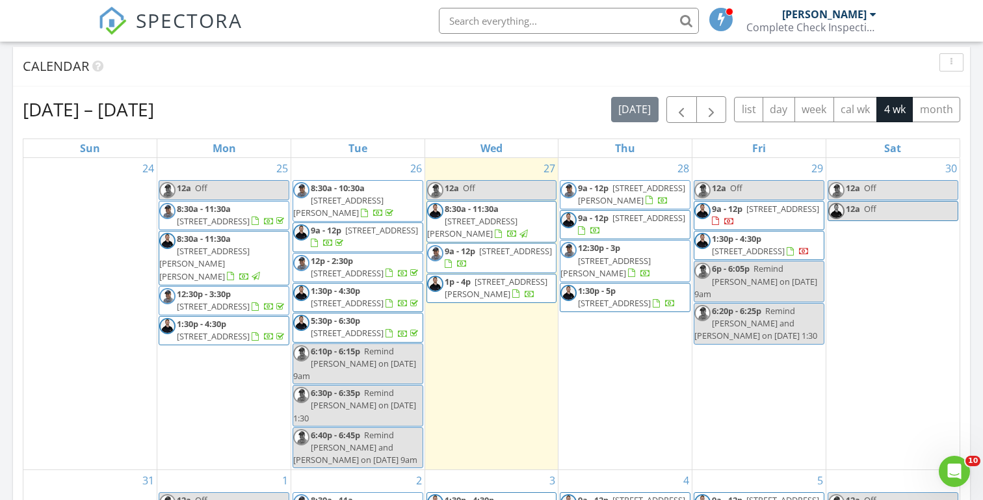
click at [5, 237] on div "[DATE] [PERSON_NAME] 12:00 am Off [PERSON_NAME] 9:00 am [STREET_ADDRESS] [PERSO…" at bounding box center [491, 235] width 983 height 1183
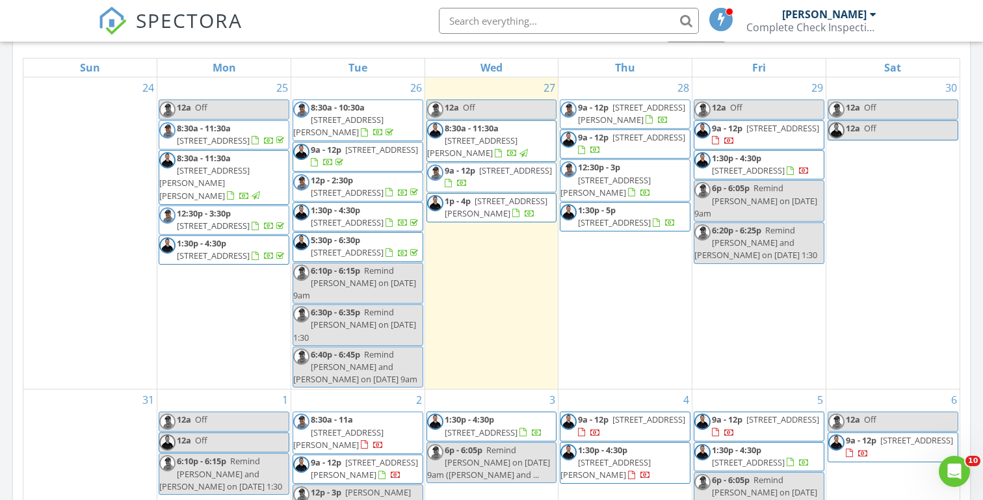
scroll to position [622, 0]
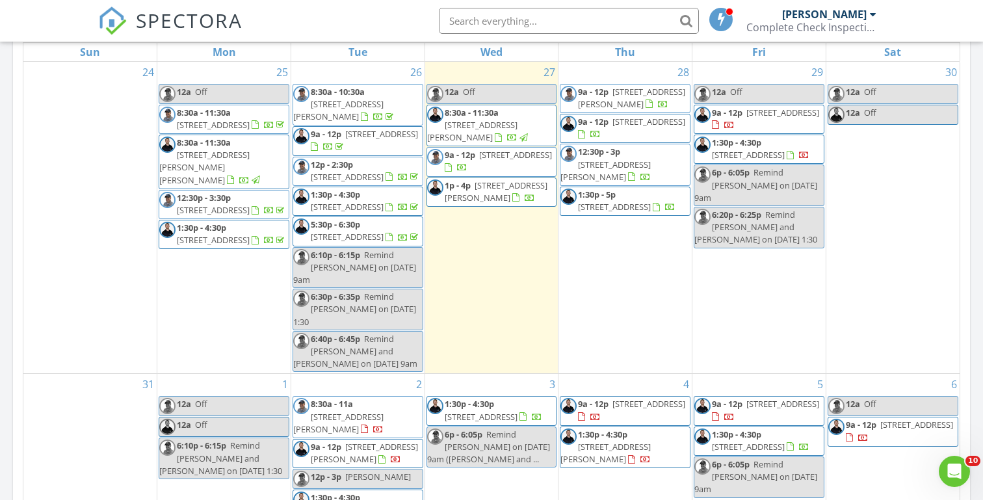
click at [5, 237] on div "[DATE] [PERSON_NAME] 12:00 am Off [PERSON_NAME] 9:00 am [STREET_ADDRESS] [PERSO…" at bounding box center [491, 138] width 983 height 1183
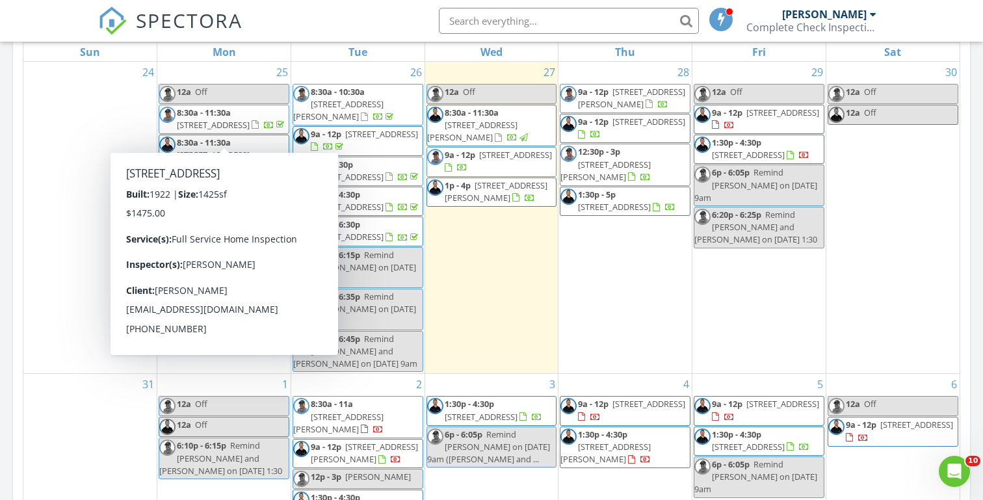
click at [5, 166] on div "[DATE] [PERSON_NAME] 12:00 am Off [PERSON_NAME] 9:00 am [STREET_ADDRESS] [PERSO…" at bounding box center [491, 138] width 983 height 1183
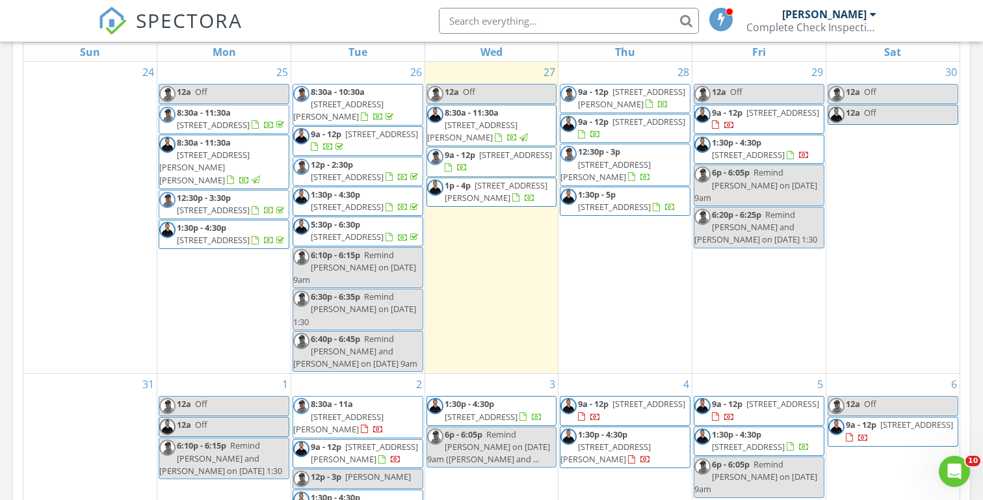
click at [5, 166] on div "[DATE] [PERSON_NAME] 12:00 am Off [PERSON_NAME] 9:00 am [STREET_ADDRESS] [PERSO…" at bounding box center [491, 138] width 983 height 1183
click at [5, 170] on div "[DATE] [PERSON_NAME] 12:00 am Off [PERSON_NAME] 9:00 am [STREET_ADDRESS] [PERSO…" at bounding box center [491, 138] width 983 height 1183
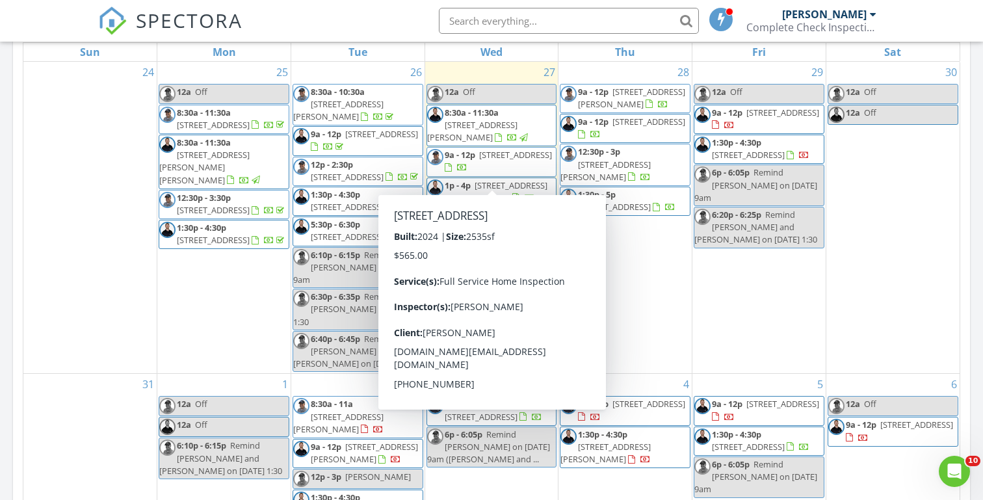
click at [480, 161] on span "[STREET_ADDRESS]" at bounding box center [515, 155] width 73 height 12
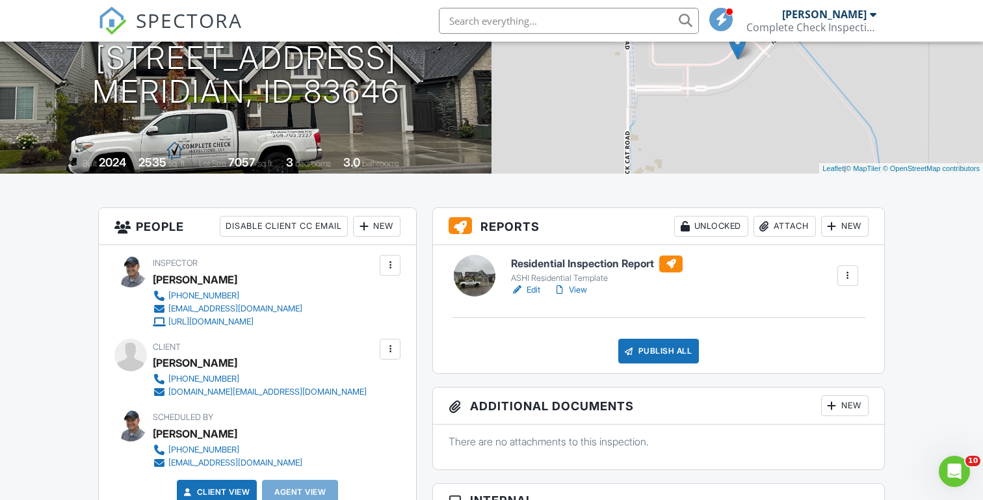
scroll to position [198, 0]
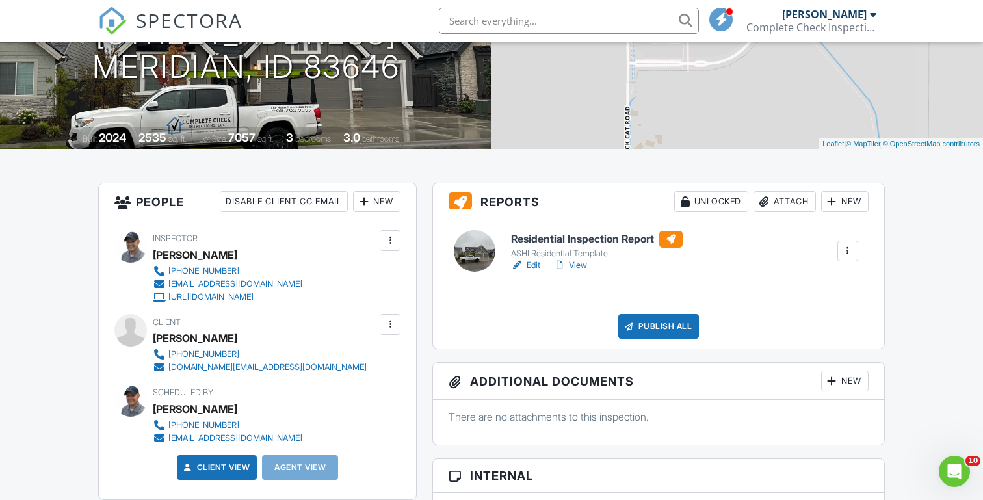
click at [582, 264] on link "View" at bounding box center [570, 265] width 34 height 13
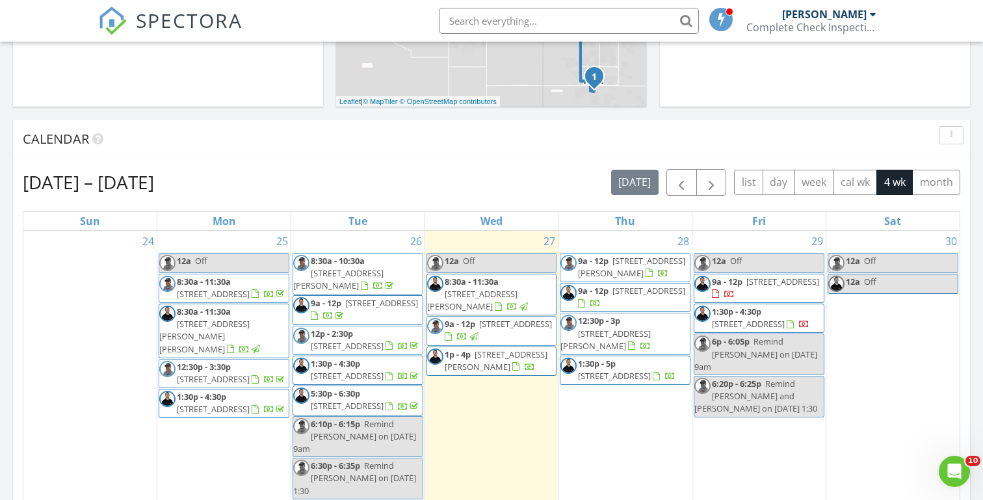
scroll to position [455, 0]
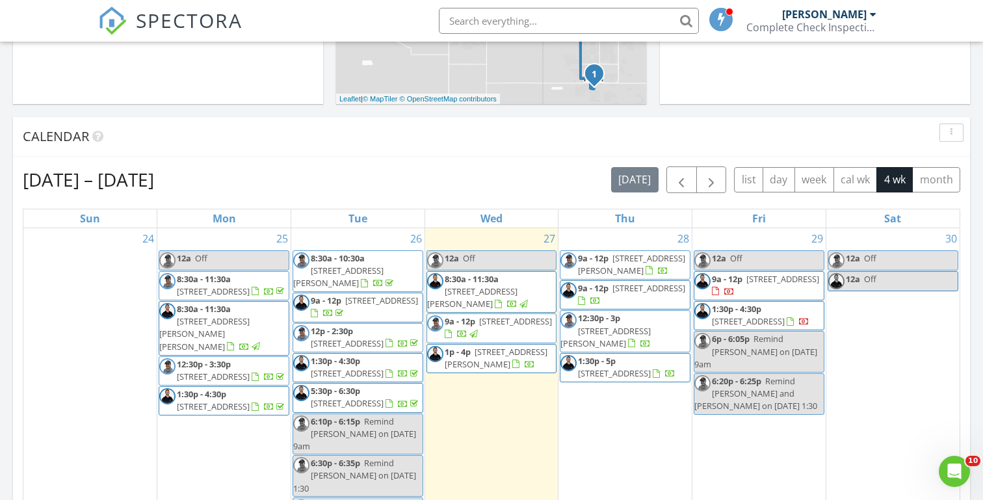
click at [485, 327] on span "[STREET_ADDRESS]" at bounding box center [515, 321] width 73 height 12
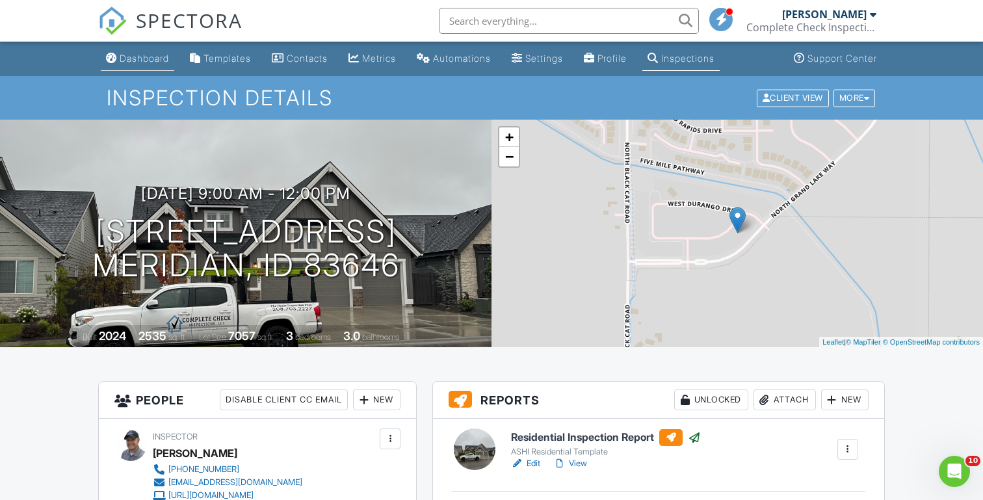
click at [139, 53] on div "Dashboard" at bounding box center [144, 58] width 49 height 11
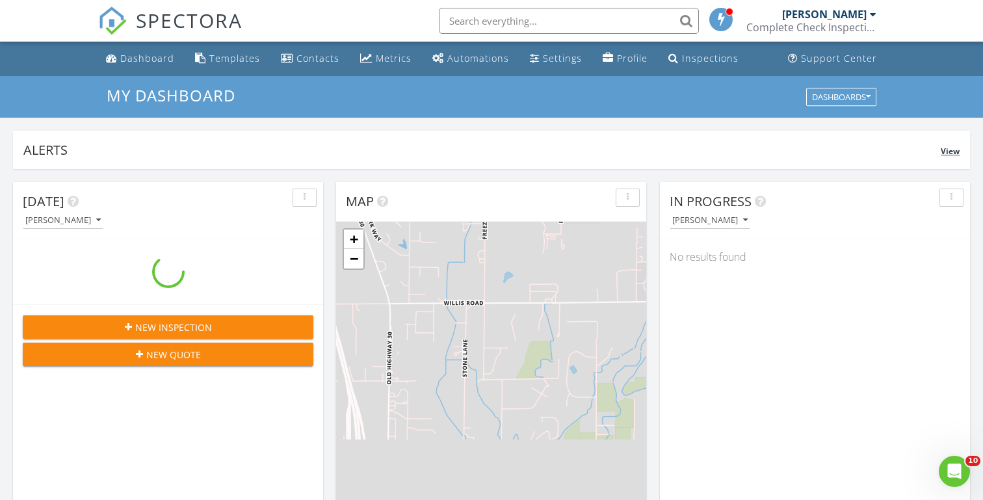
scroll to position [1184, 984]
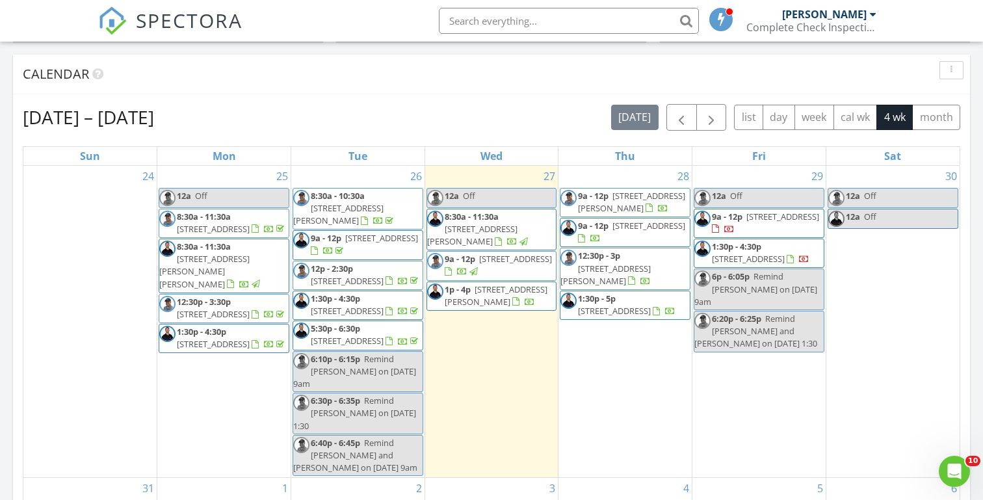
scroll to position [494, 0]
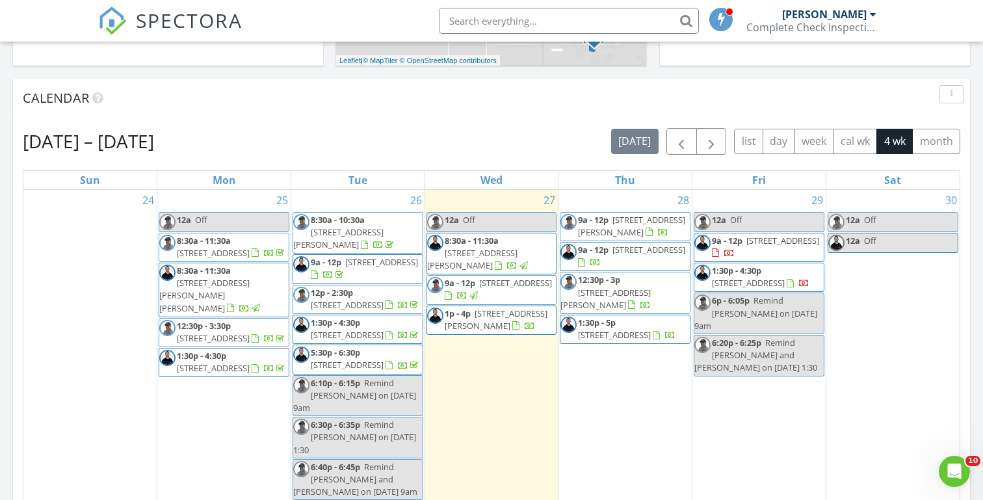
click at [321, 72] on div "[DATE] [PERSON_NAME] 12:00 am Off [PERSON_NAME] 9:00 am [STREET_ADDRESS] [PERSO…" at bounding box center [491, 267] width 983 height 1183
click at [930, 139] on button "month" at bounding box center [936, 141] width 48 height 25
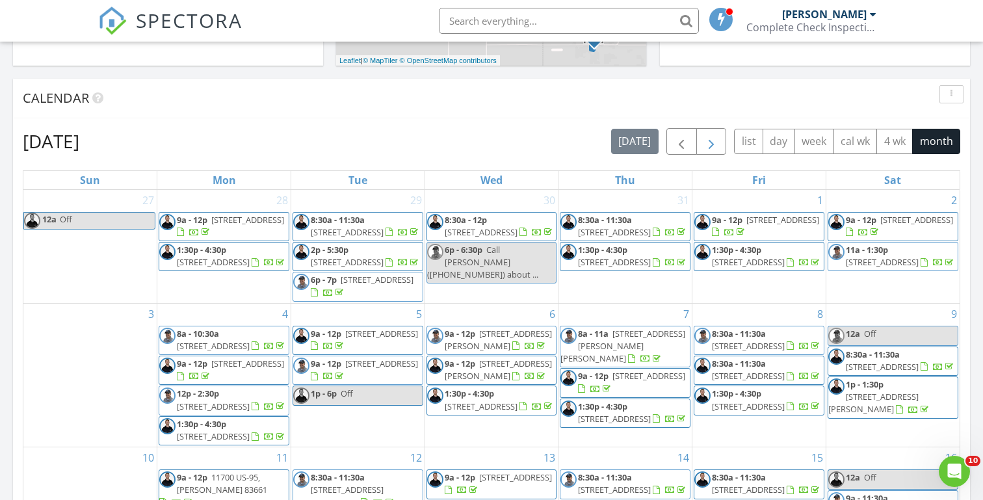
click at [718, 142] on span "button" at bounding box center [712, 142] width 16 height 16
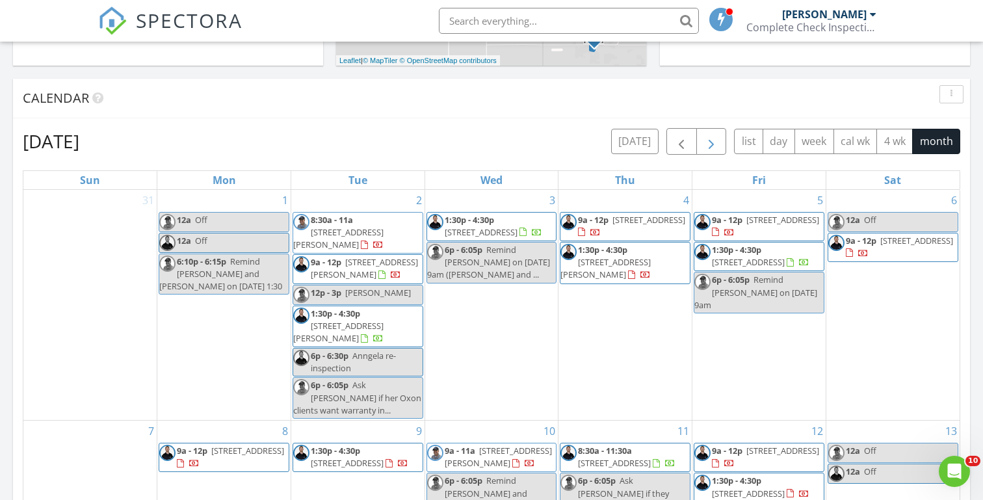
click at [718, 142] on span "button" at bounding box center [712, 142] width 16 height 16
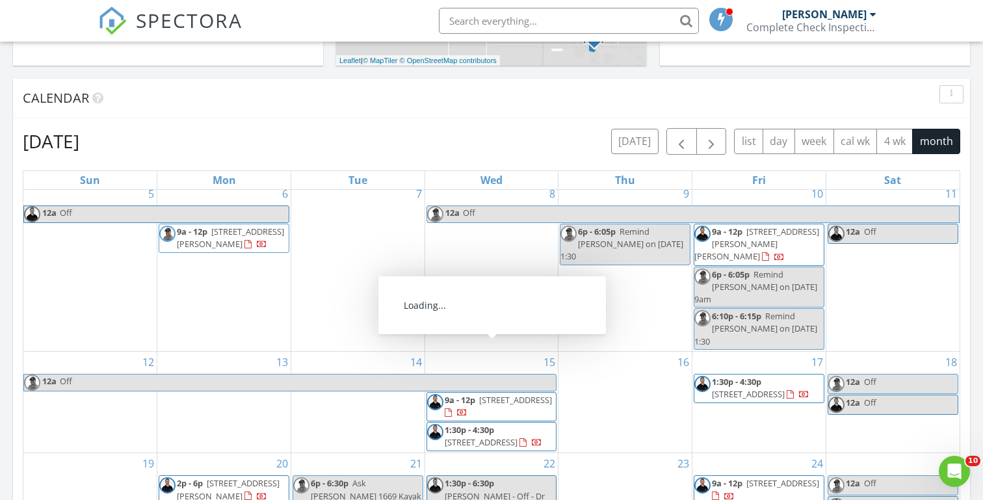
scroll to position [209, 0]
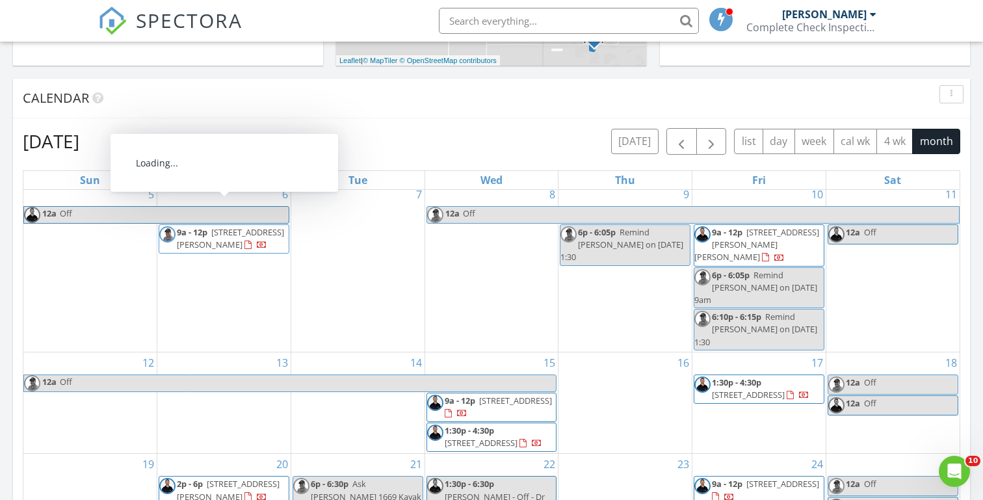
click at [330, 68] on div "[DATE] [PERSON_NAME] 12:00 am Off [PERSON_NAME] 9:00 am [STREET_ADDRESS] [PERSO…" at bounding box center [491, 267] width 983 height 1183
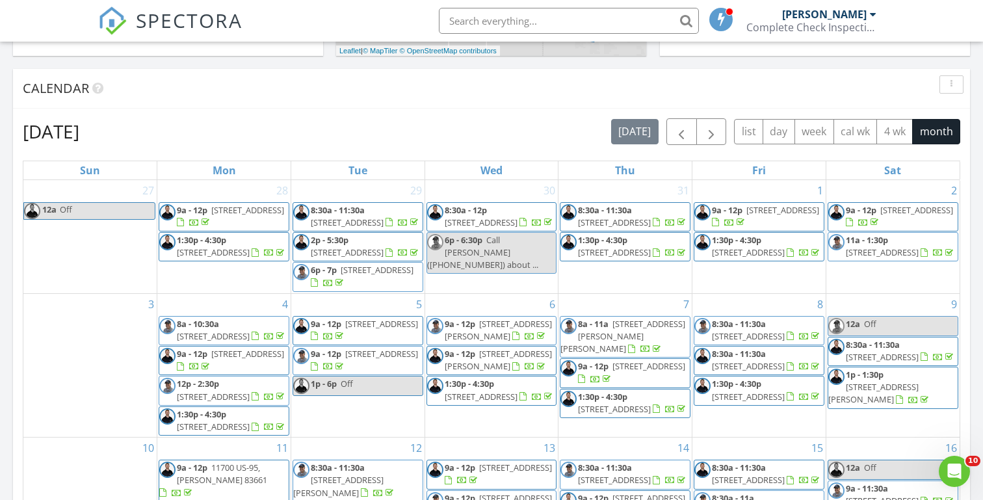
scroll to position [479, 0]
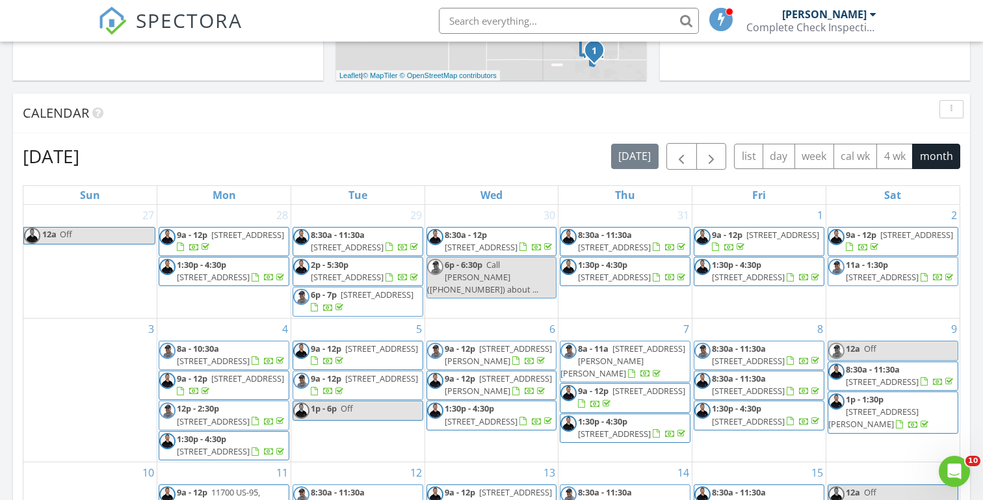
click at [330, 86] on div "[DATE] [PERSON_NAME] 12:00 am Off [PERSON_NAME] 9:00 am [STREET_ADDRESS] [PERSO…" at bounding box center [491, 281] width 983 height 1183
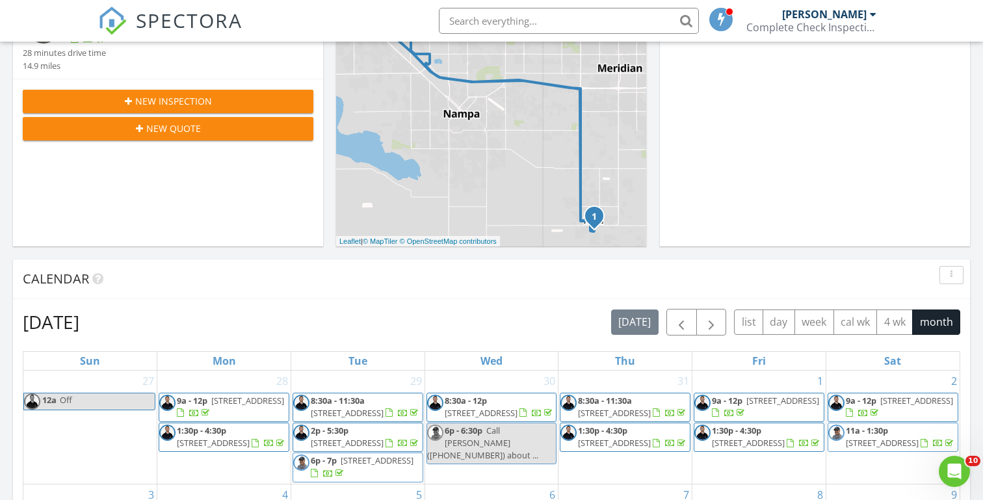
scroll to position [406, 0]
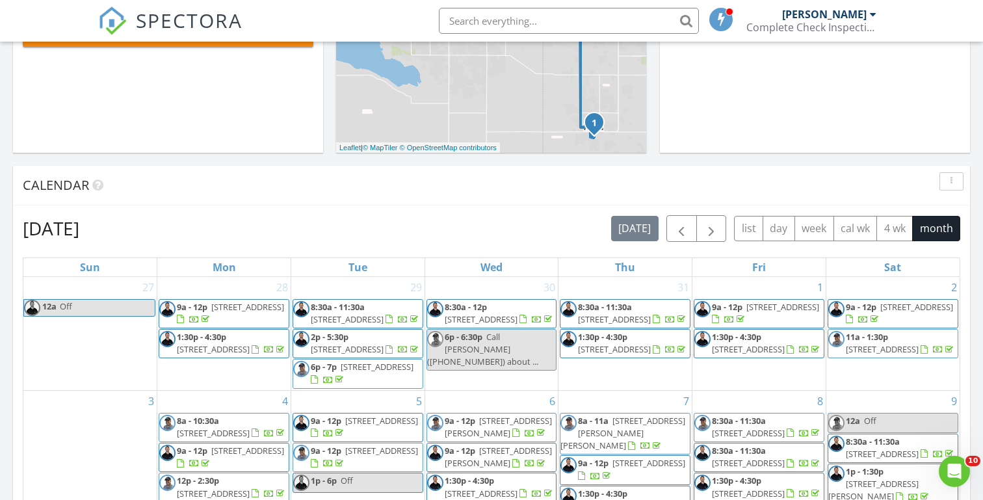
click at [324, 161] on div "[DATE] [PERSON_NAME] 12:00 am Off [PERSON_NAME] 9:00 am [STREET_ADDRESS] [PERSO…" at bounding box center [491, 354] width 983 height 1183
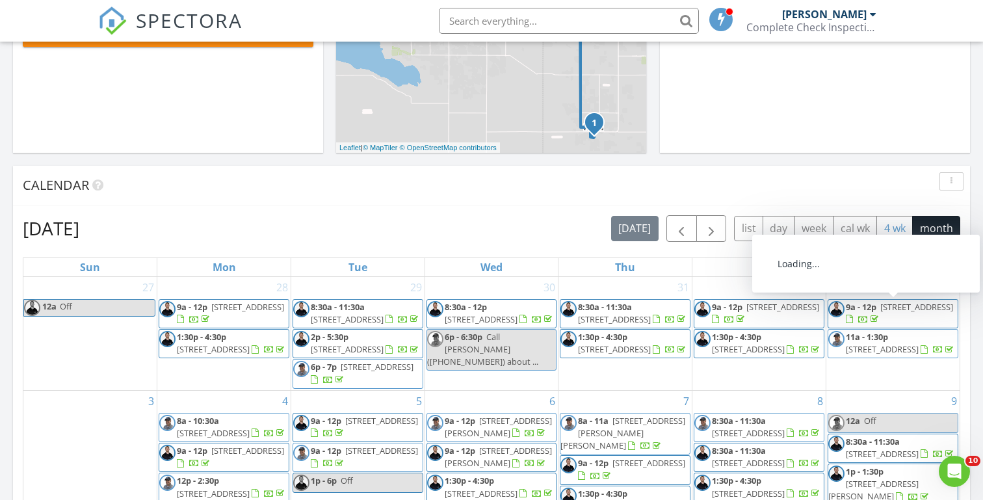
click at [898, 232] on button "4 wk" at bounding box center [894, 228] width 36 height 25
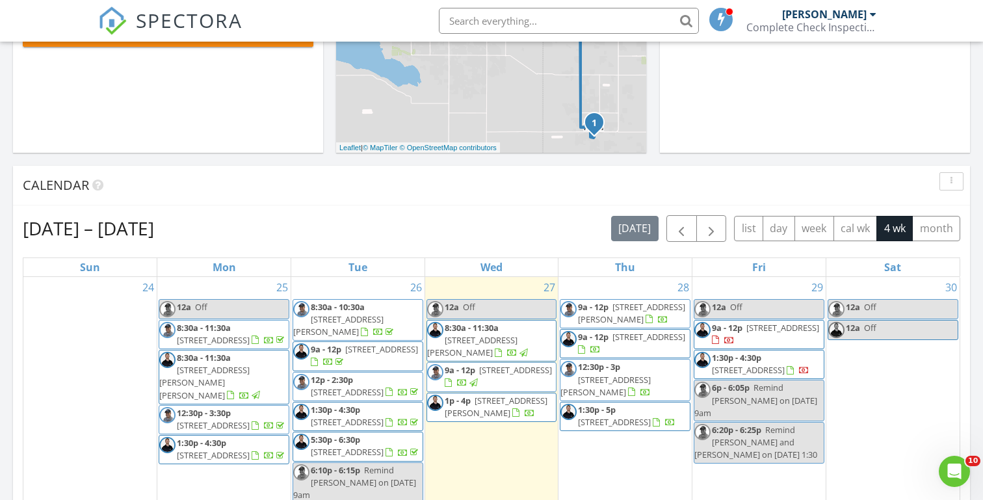
click at [331, 163] on div "Today Michael Hasson 12:00 am Off Michael Hasson 9:00 am 4557 W Sierra Madre Dr…" at bounding box center [491, 354] width 983 height 1183
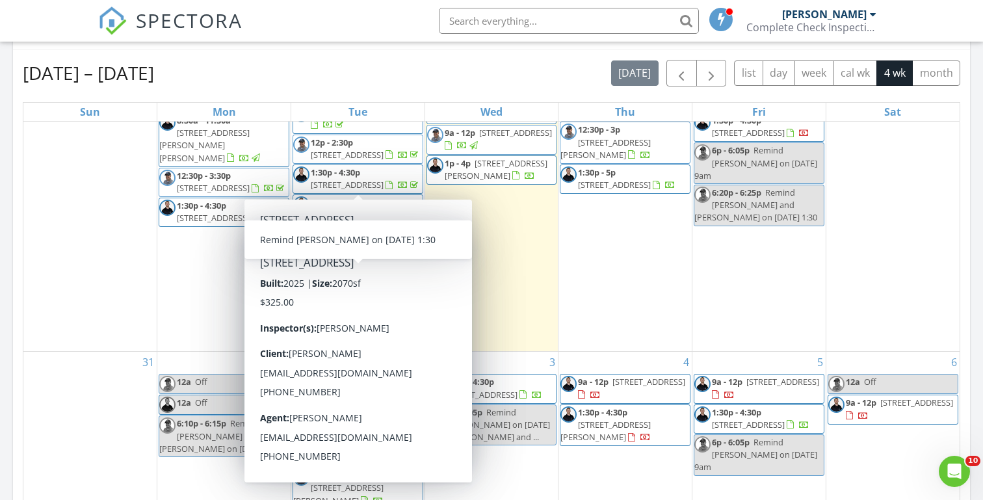
scroll to position [123, 0]
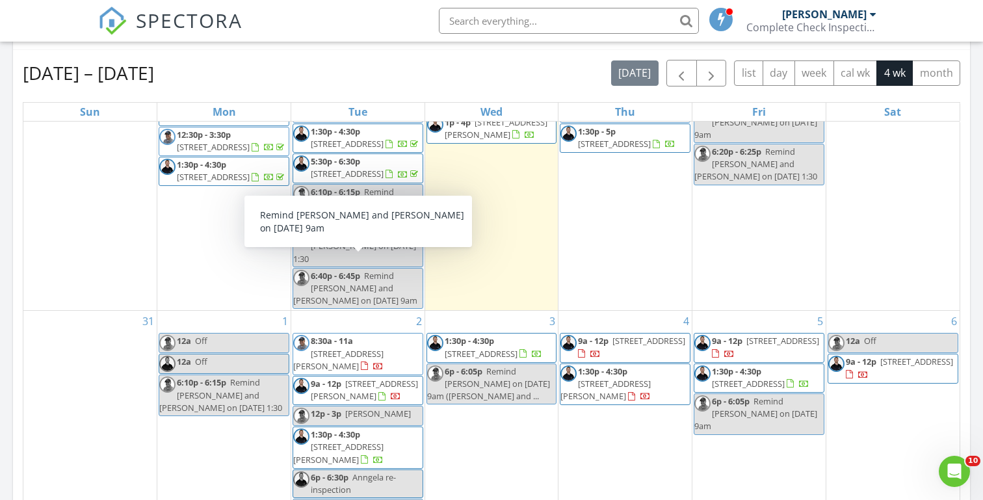
click at [4, 261] on div "Today Michael Hasson 12:00 am Off Michael Hasson 9:00 am 4557 W Sierra Madre Dr…" at bounding box center [491, 198] width 983 height 1183
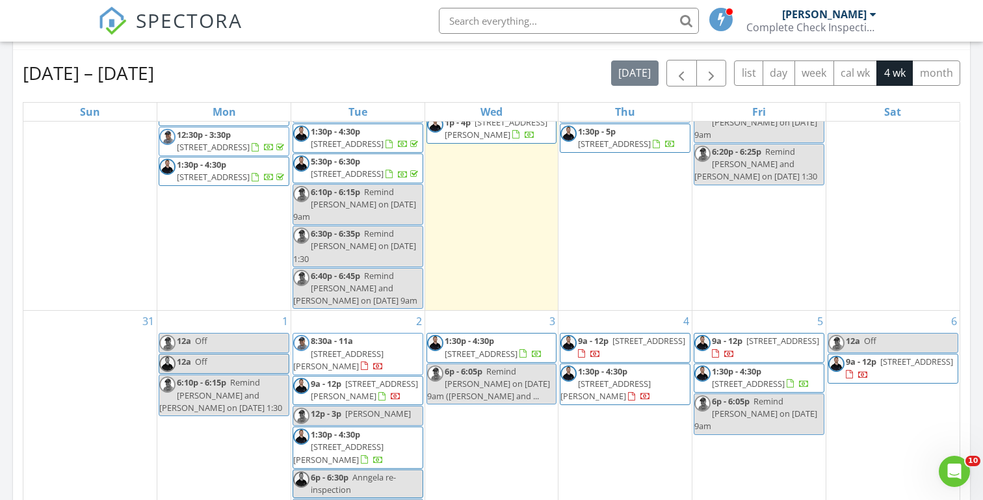
click at [7, 219] on div "Today Michael Hasson 12:00 am Off Michael Hasson 9:00 am 4557 W Sierra Madre Dr…" at bounding box center [491, 198] width 983 height 1183
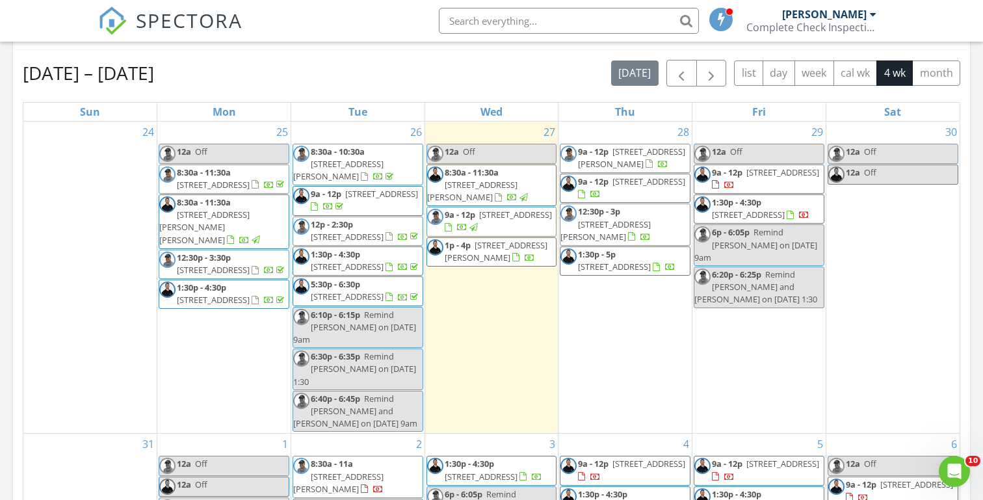
scroll to position [0, 0]
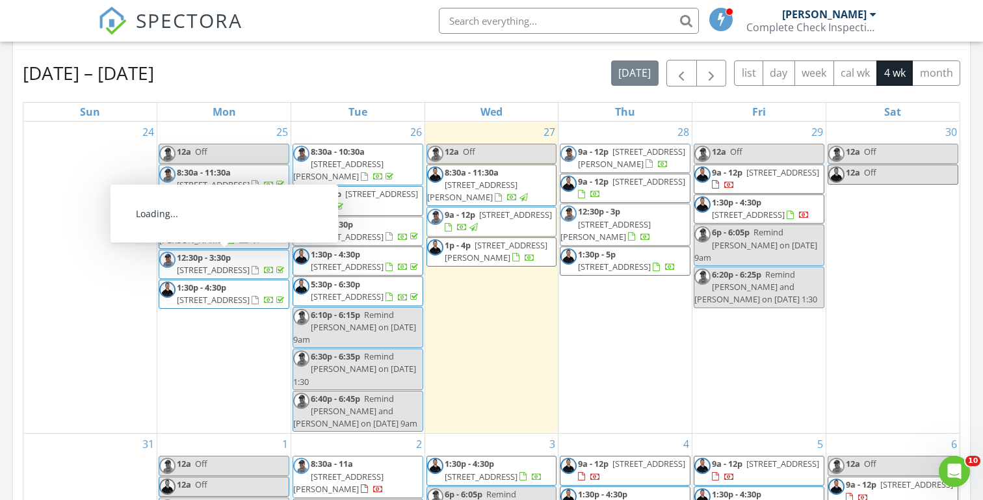
click at [471, 263] on span "11058 Maroon Bells Dr, Caldwell 83605" at bounding box center [496, 251] width 103 height 24
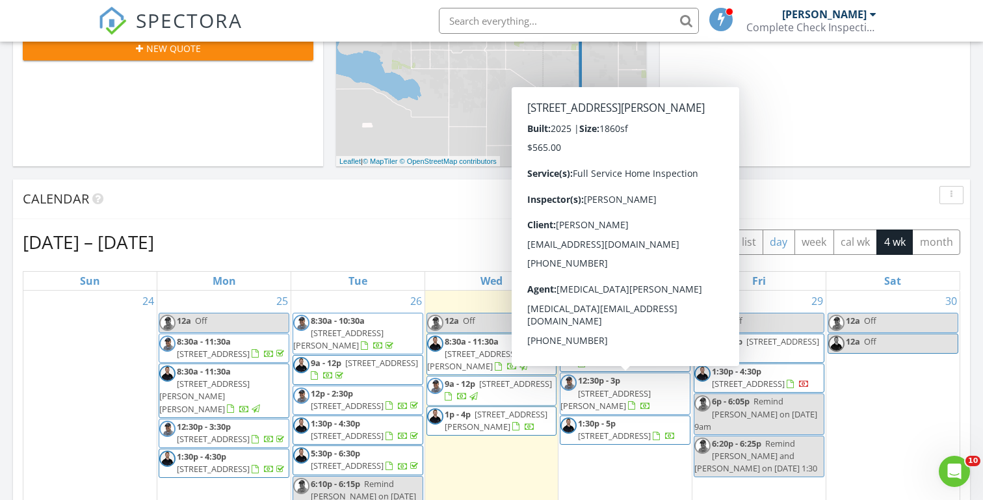
scroll to position [393, 0]
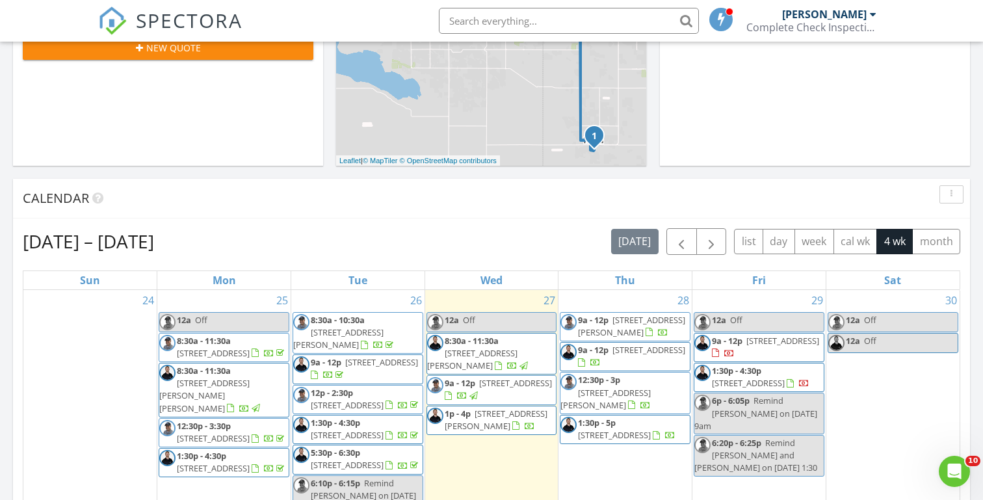
click at [249, 178] on div "Today Michael Hasson 12:00 am Off Michael Hasson 9:00 am 4557 W Sierra Madre Dr…" at bounding box center [491, 367] width 983 height 1183
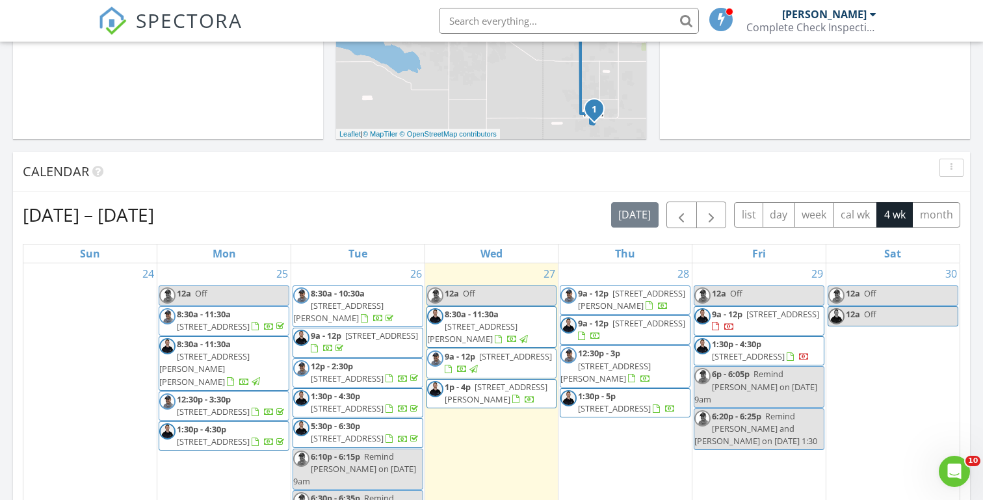
scroll to position [433, 0]
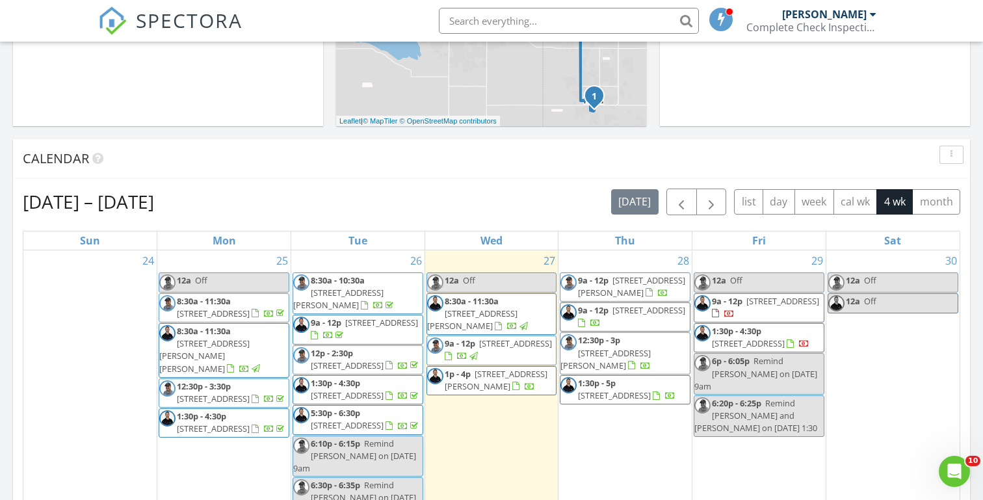
click at [324, 135] on div "Today Michael Hasson 12:00 am Off Michael Hasson 9:00 am 4557 W Sierra Madre Dr…" at bounding box center [491, 327] width 983 height 1183
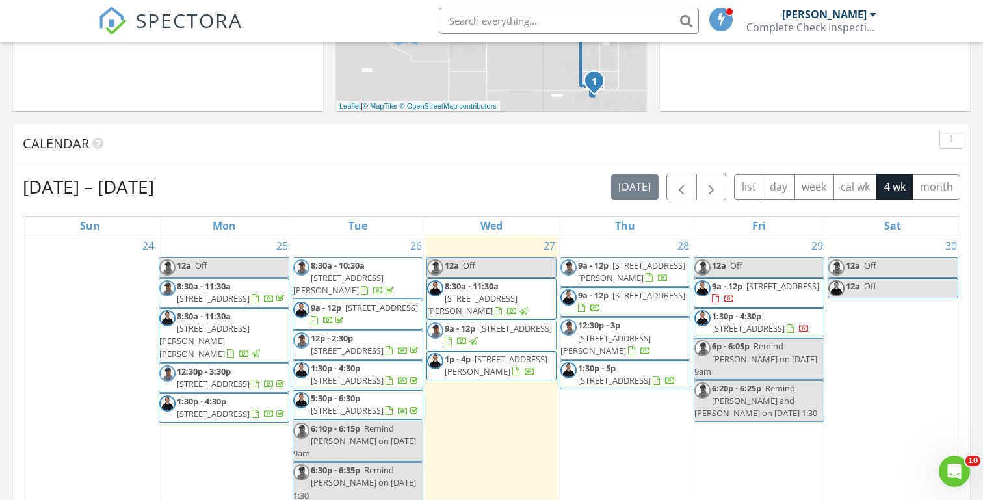
click at [491, 272] on link "12a Off" at bounding box center [492, 267] width 131 height 20
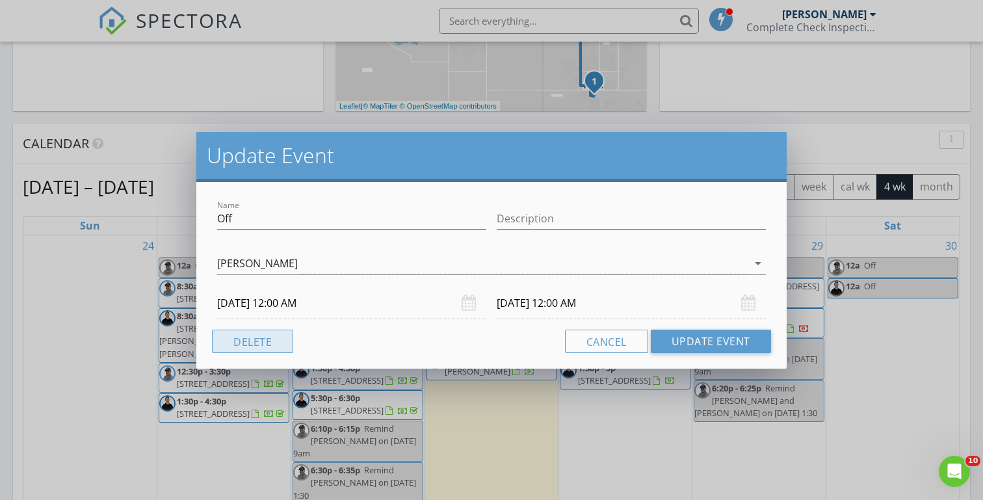
click at [267, 335] on button "Delete" at bounding box center [252, 341] width 81 height 23
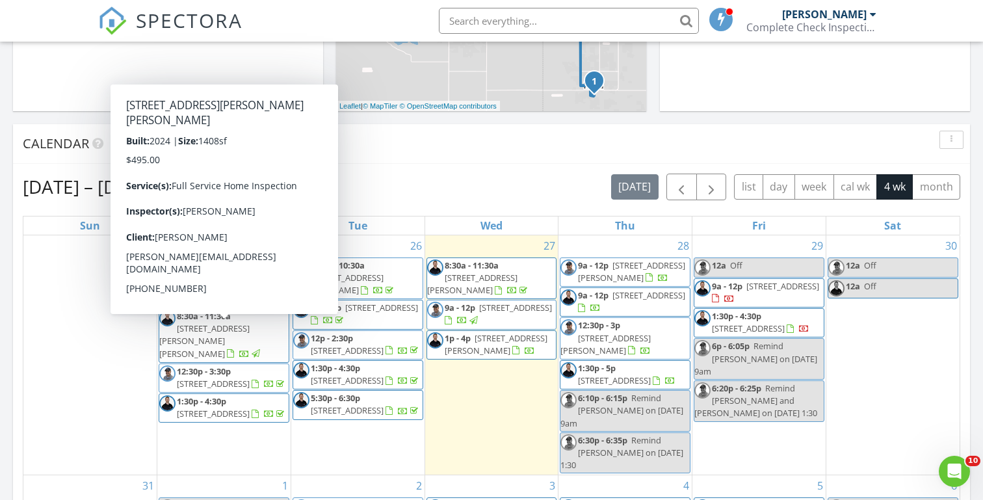
click at [3, 253] on div "Today Michael Hasson 12:00 am Off Michael Hasson 9:00 am 4557 W Sierra Madre Dr…" at bounding box center [491, 312] width 983 height 1183
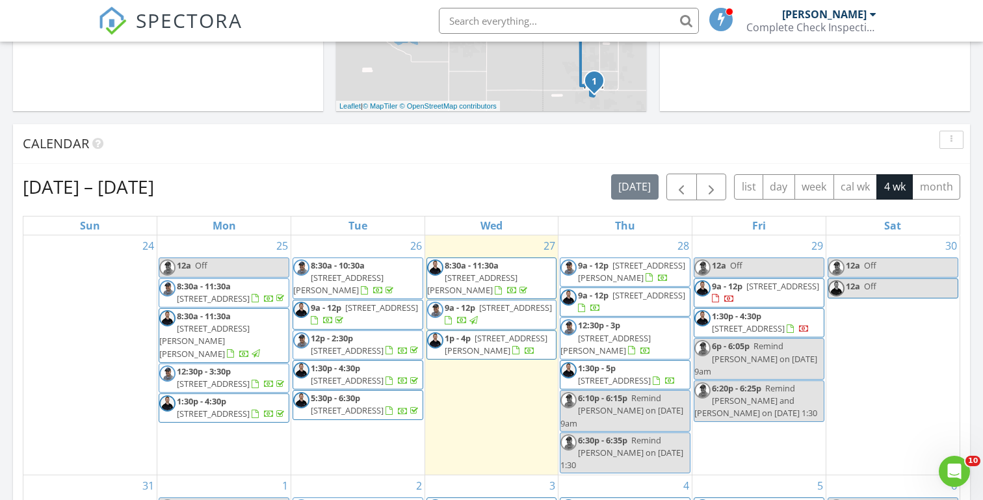
click at [198, 266] on span "Off" at bounding box center [201, 265] width 12 height 12
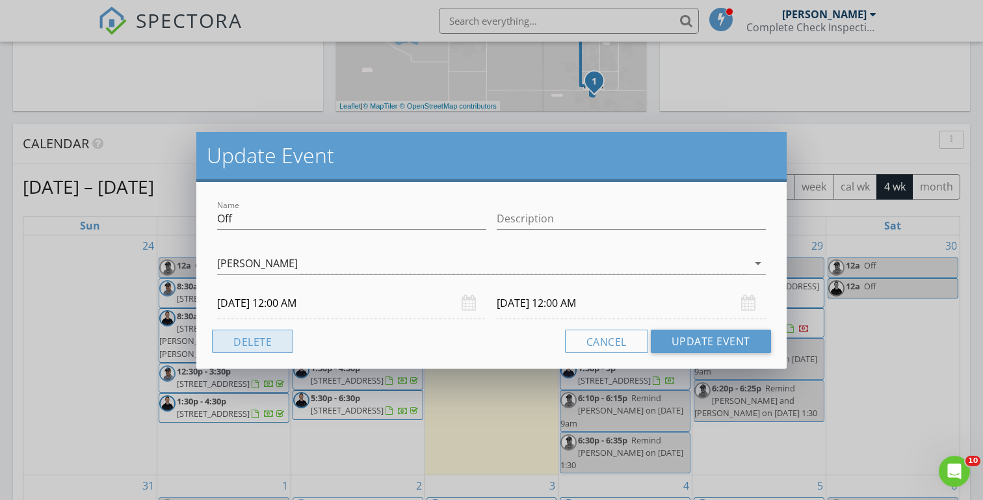
click at [243, 341] on button "Delete" at bounding box center [252, 341] width 81 height 23
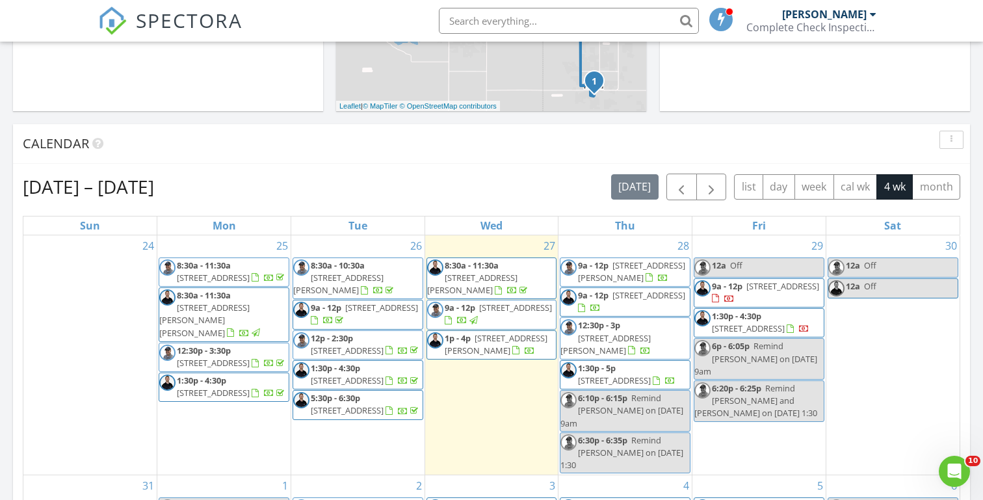
click at [332, 115] on div "Today Michael Hasson 12:00 am Off Michael Hasson 9:00 am 4557 W Sierra Madre Dr…" at bounding box center [491, 312] width 983 height 1183
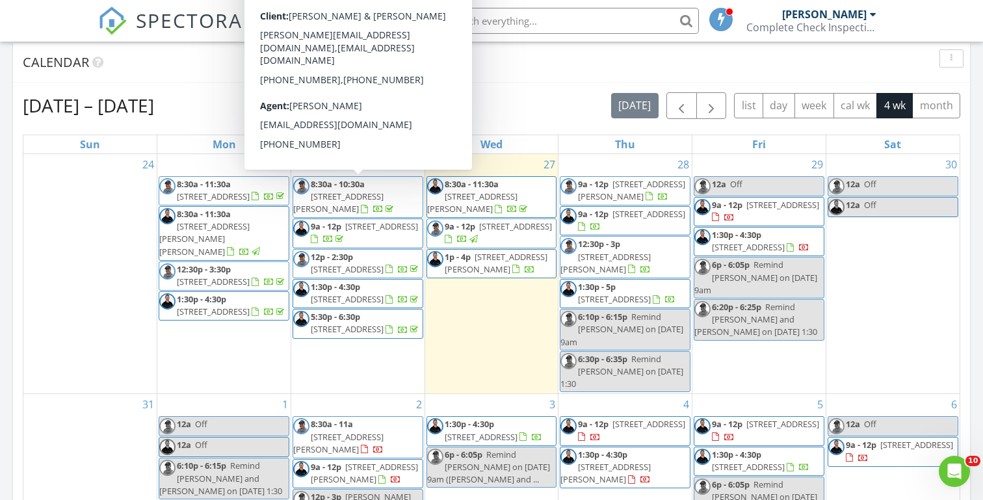
scroll to position [473, 0]
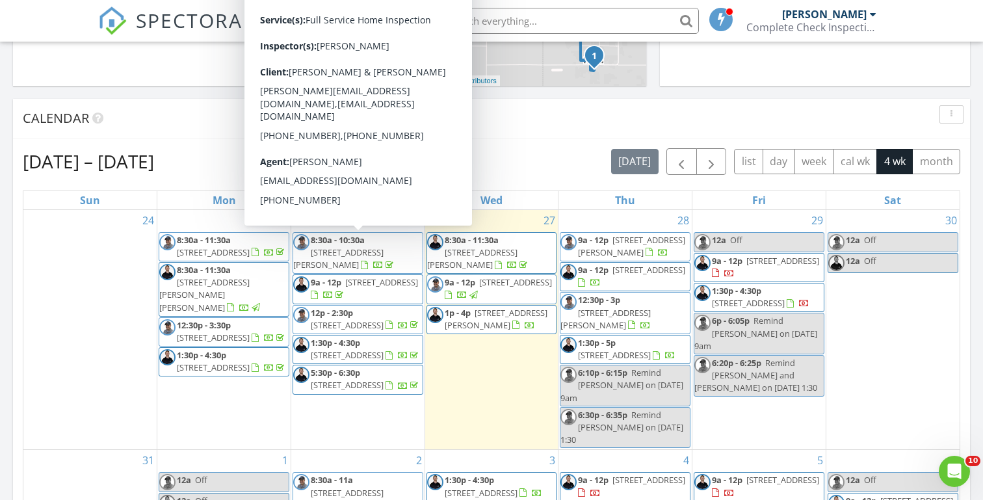
click at [503, 95] on div "Today Michael Hasson 12:00 am Off Michael Hasson 9:00 am 4557 W Sierra Madre Dr…" at bounding box center [491, 287] width 983 height 1183
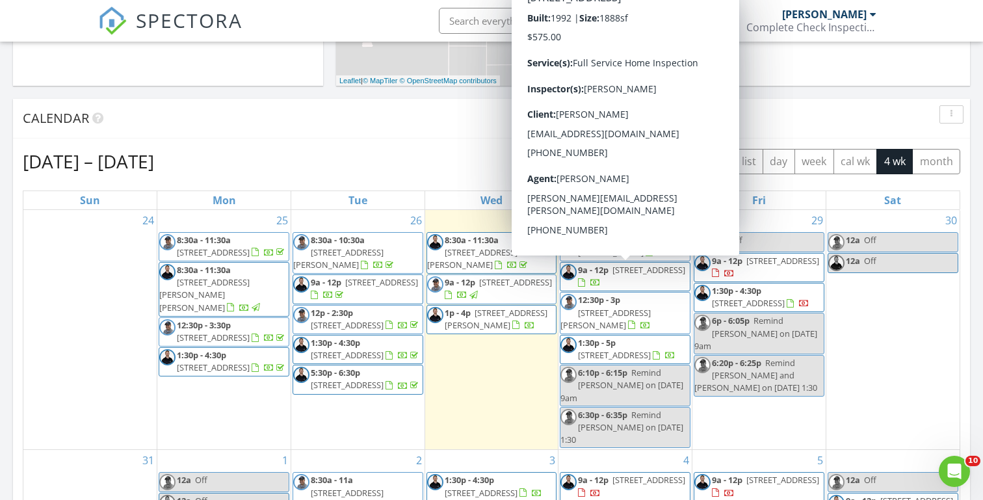
click at [613, 276] on span "1912 NW 12th St, Meridian 83646" at bounding box center [649, 270] width 73 height 12
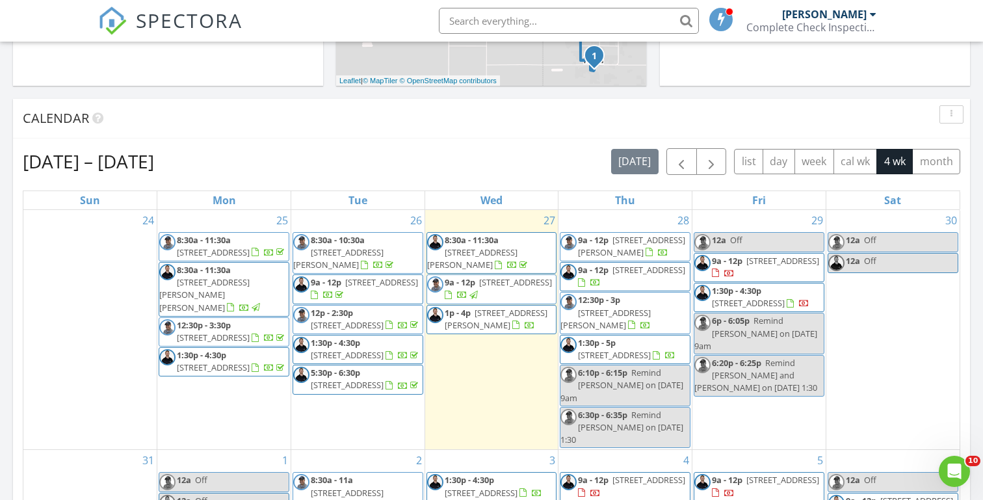
click at [328, 91] on div "Today Michael Hasson 12:00 am Off Michael Hasson 9:00 am 4557 W Sierra Madre Dr…" at bounding box center [491, 287] width 983 height 1183
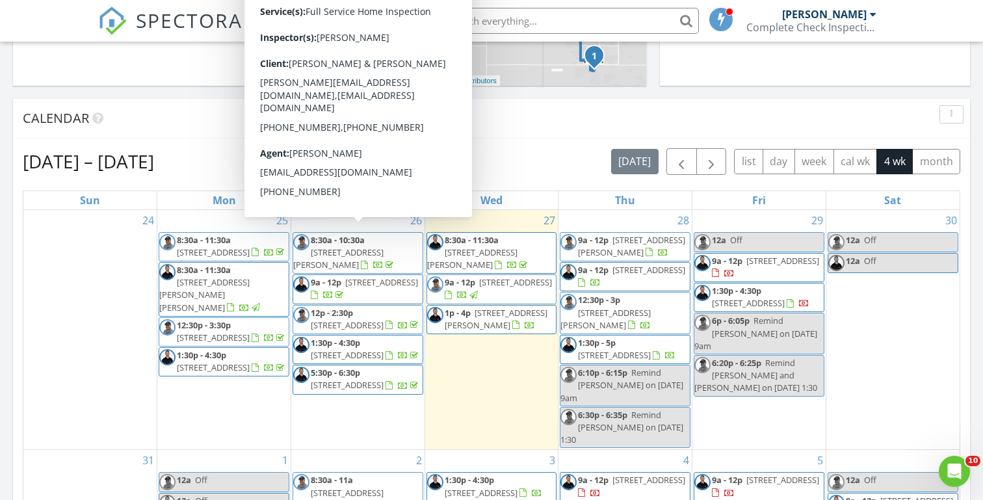
scroll to position [24, 0]
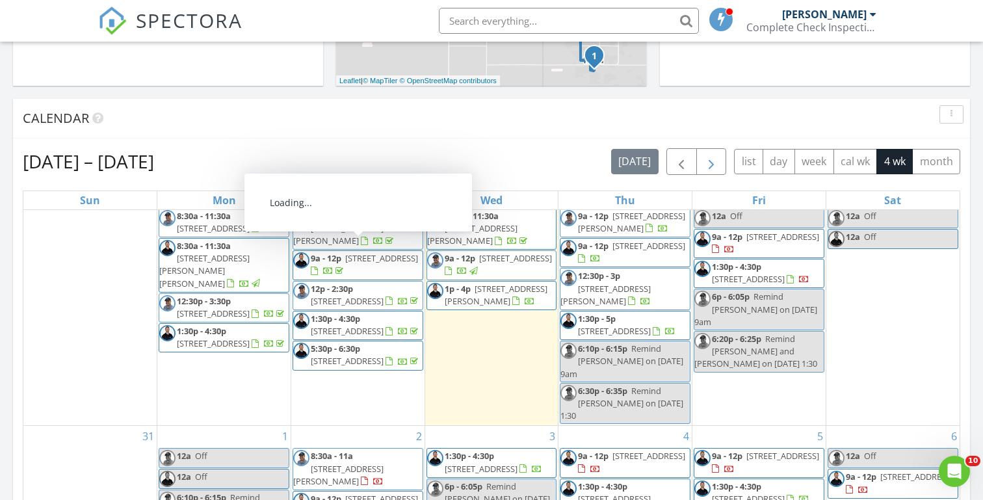
click at [700, 161] on button "button" at bounding box center [711, 161] width 31 height 27
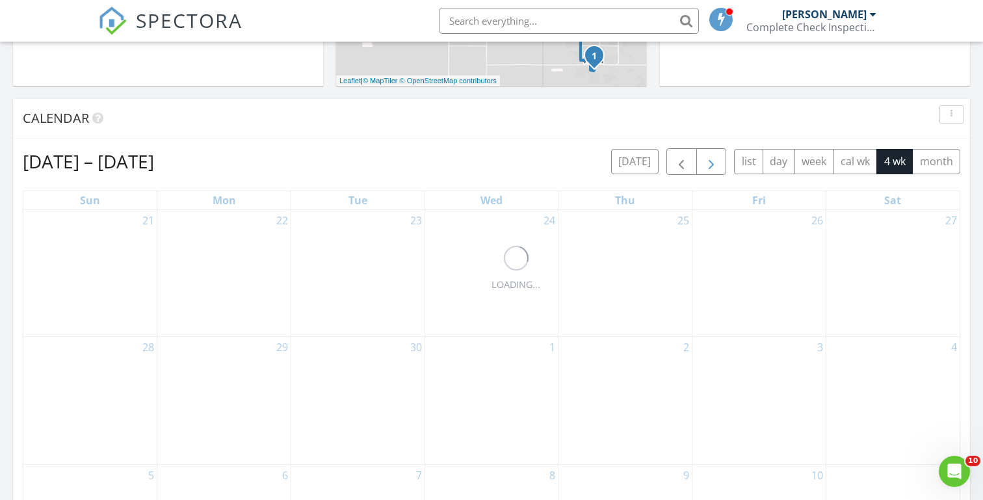
scroll to position [0, 0]
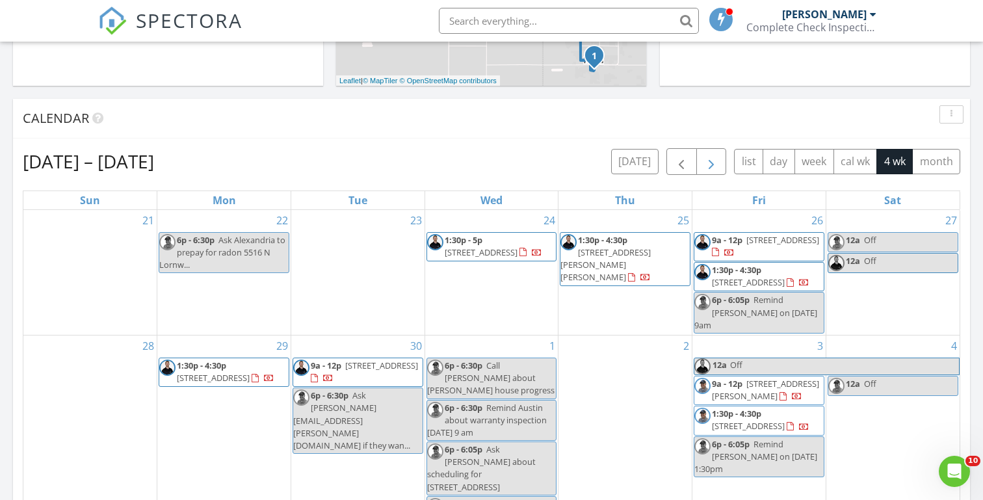
click at [719, 165] on button "button" at bounding box center [711, 161] width 31 height 27
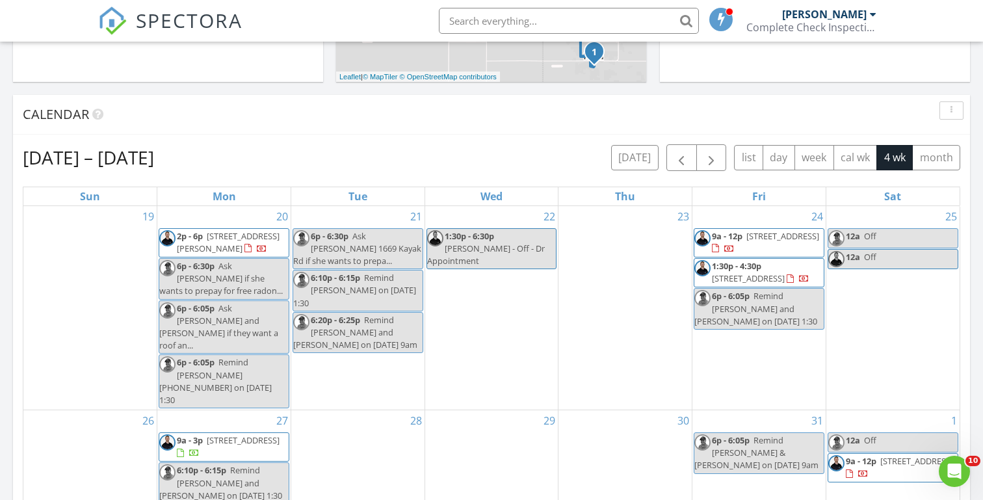
scroll to position [444, 0]
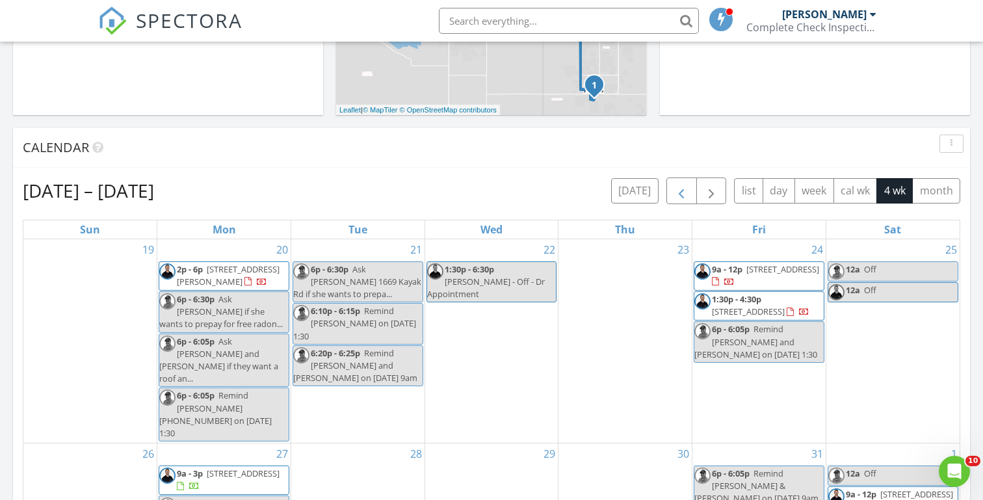
click at [680, 194] on span "button" at bounding box center [682, 191] width 16 height 16
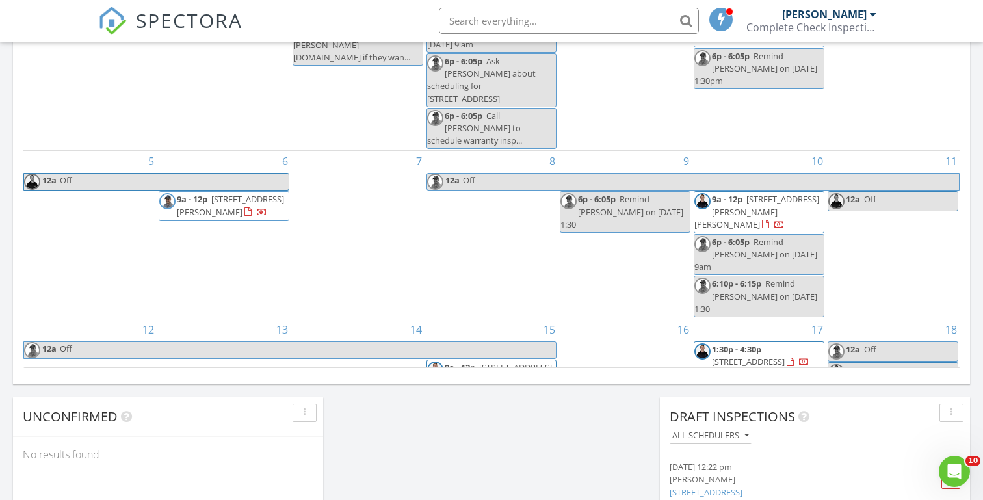
scroll to position [834, 0]
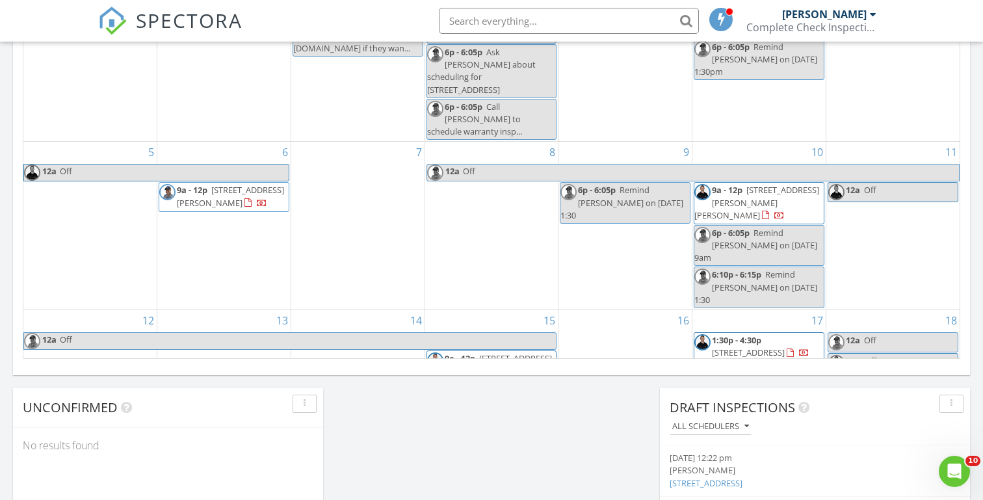
click at [473, 395] on span "1401 E Prairiefire St, Meridian 83646" at bounding box center [481, 401] width 73 height 12
